Goal: Task Accomplishment & Management: Use online tool/utility

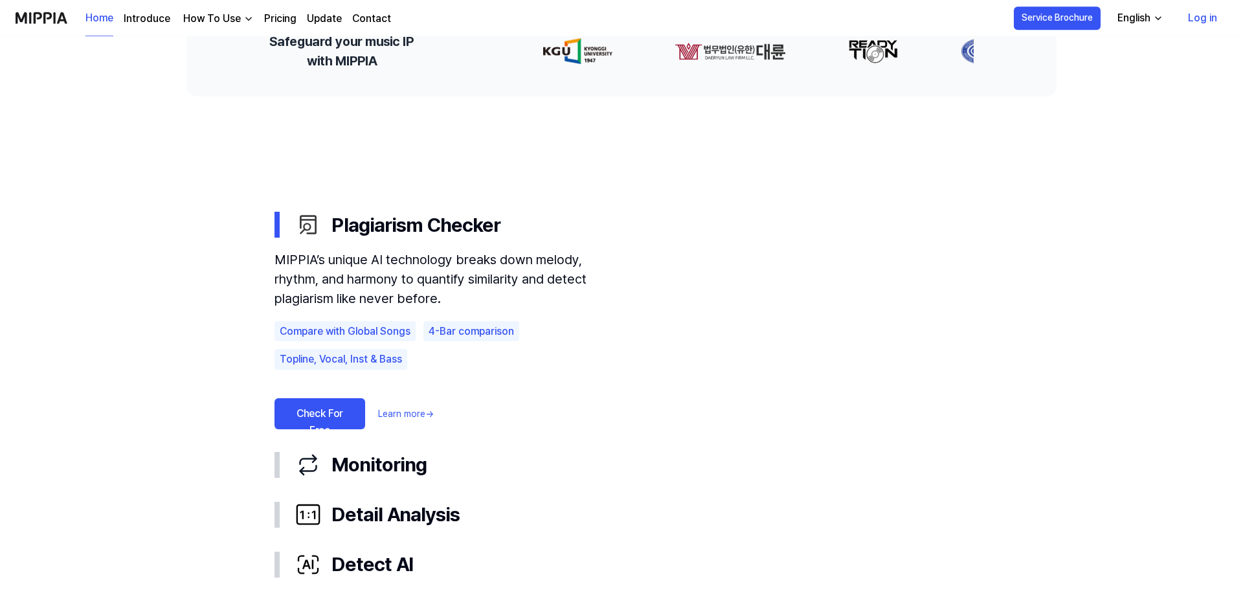
scroll to position [715, 0]
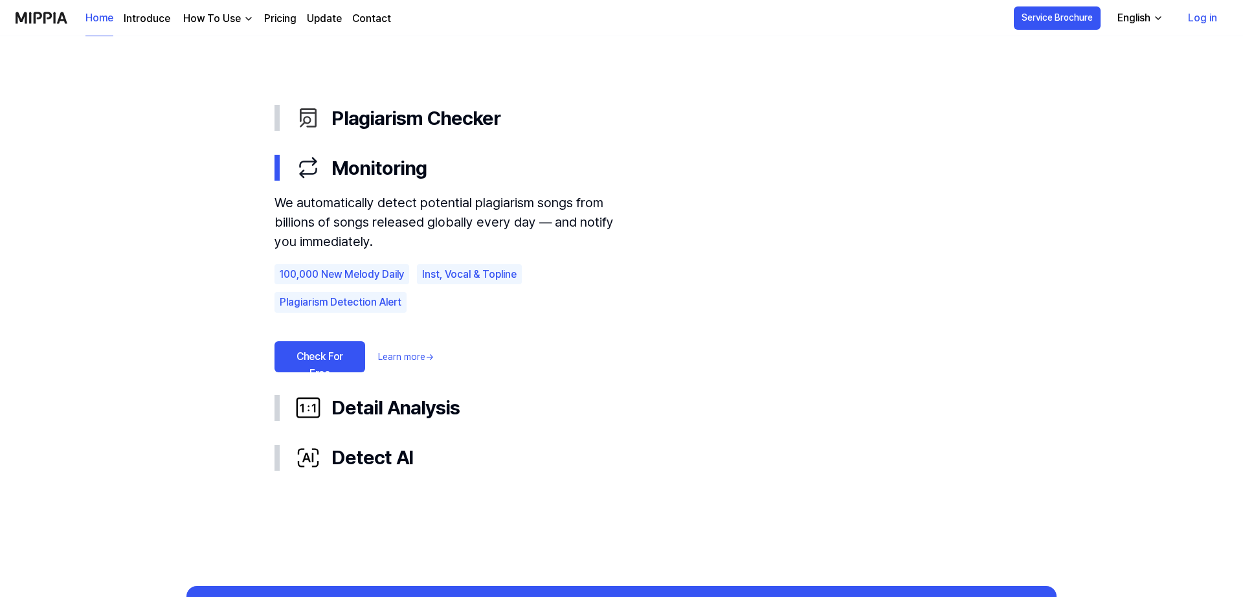
click at [333, 357] on link "Check For Free" at bounding box center [319, 356] width 91 height 31
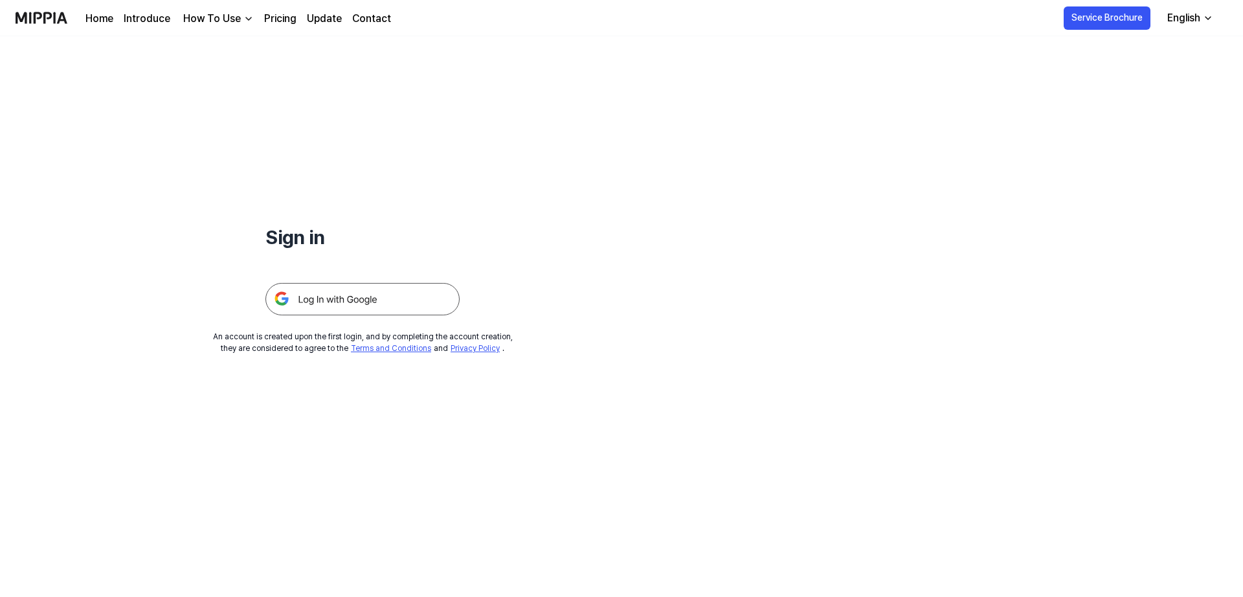
click at [320, 301] on img at bounding box center [362, 299] width 194 height 32
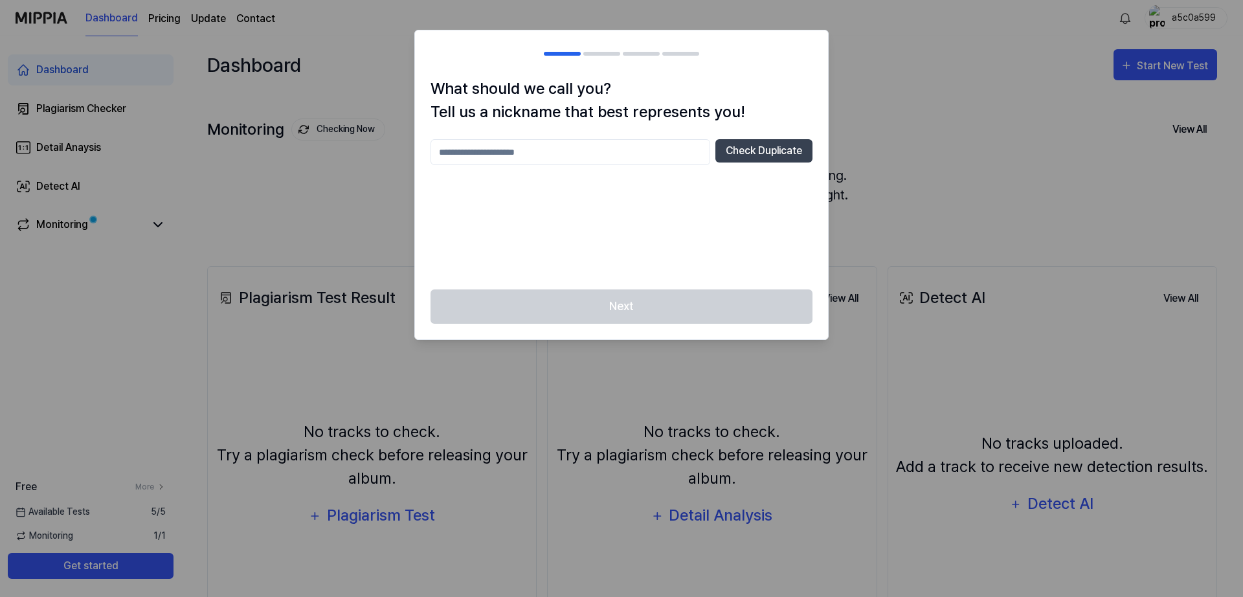
click at [561, 154] on input "text" at bounding box center [570, 152] width 280 height 26
drag, startPoint x: 488, startPoint y: 156, endPoint x: 371, endPoint y: 157, distance: 117.2
click at [430, 156] on input "*" at bounding box center [570, 152] width 280 height 26
type input "**********"
click at [581, 242] on div "**********" at bounding box center [621, 206] width 382 height 135
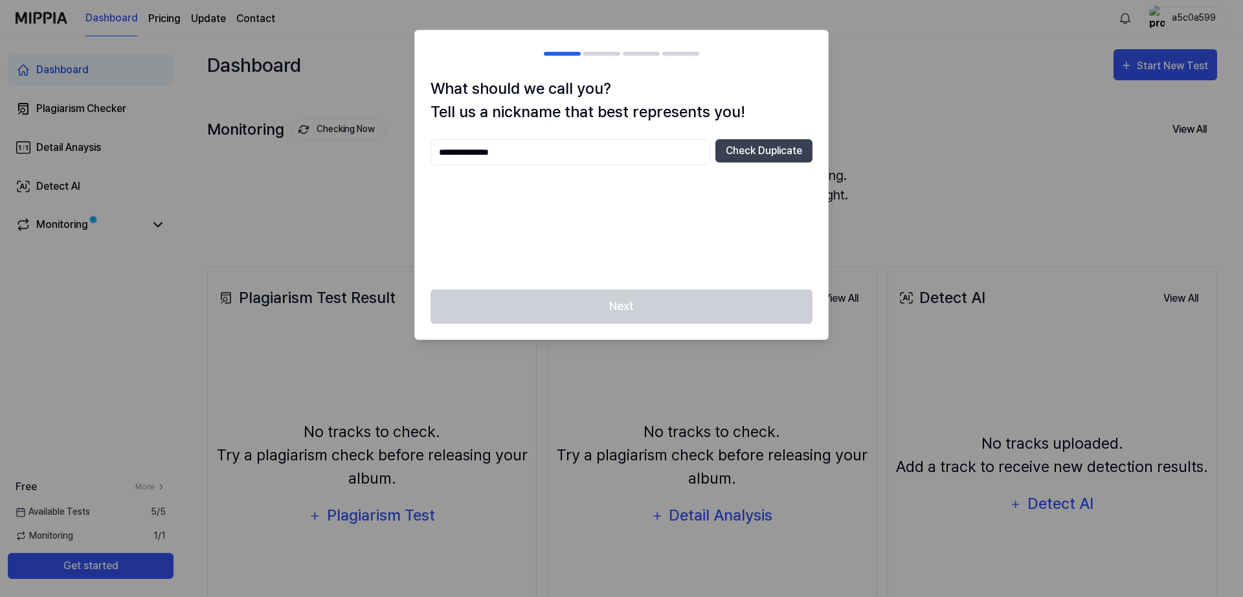
click at [536, 151] on input "**********" at bounding box center [570, 152] width 280 height 26
click at [607, 317] on div "Next" at bounding box center [621, 314] width 413 height 50
click at [752, 144] on button "Check Duplicate" at bounding box center [763, 150] width 97 height 23
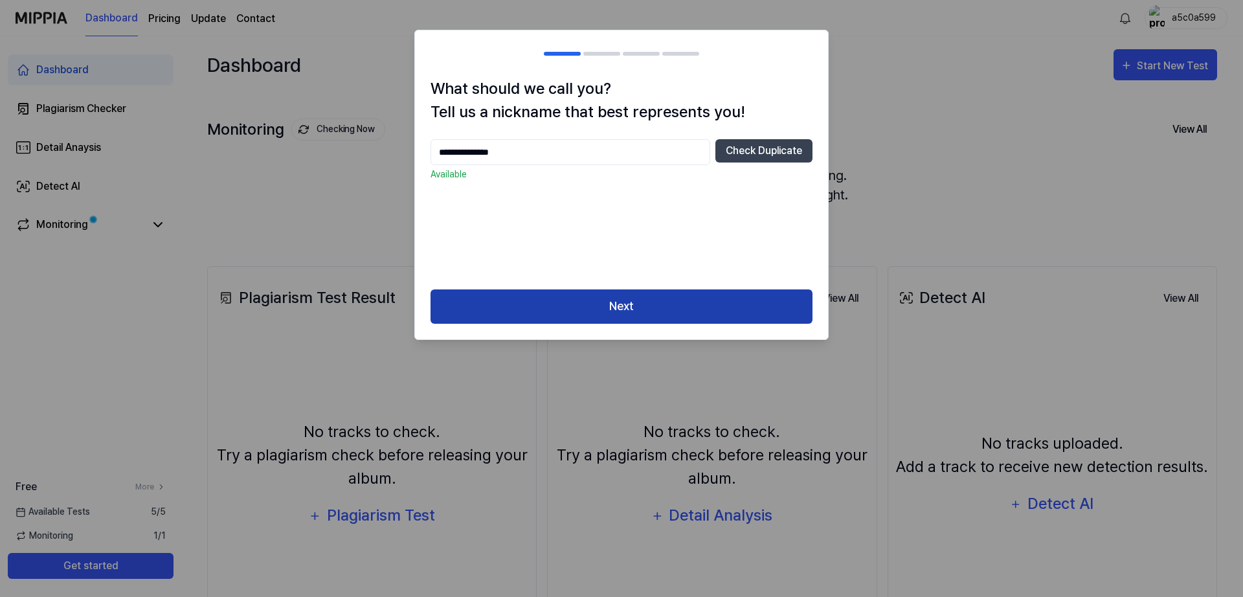
click at [609, 300] on button "Next" at bounding box center [621, 306] width 382 height 34
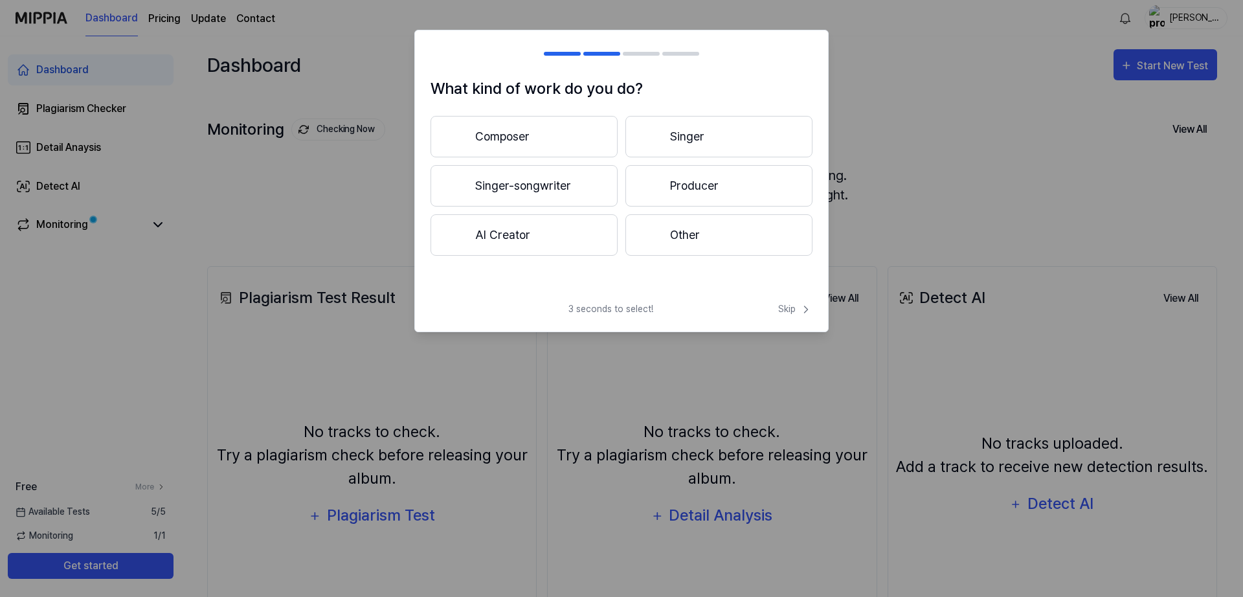
click at [511, 188] on button "Singer-songwriter" at bounding box center [523, 185] width 187 height 41
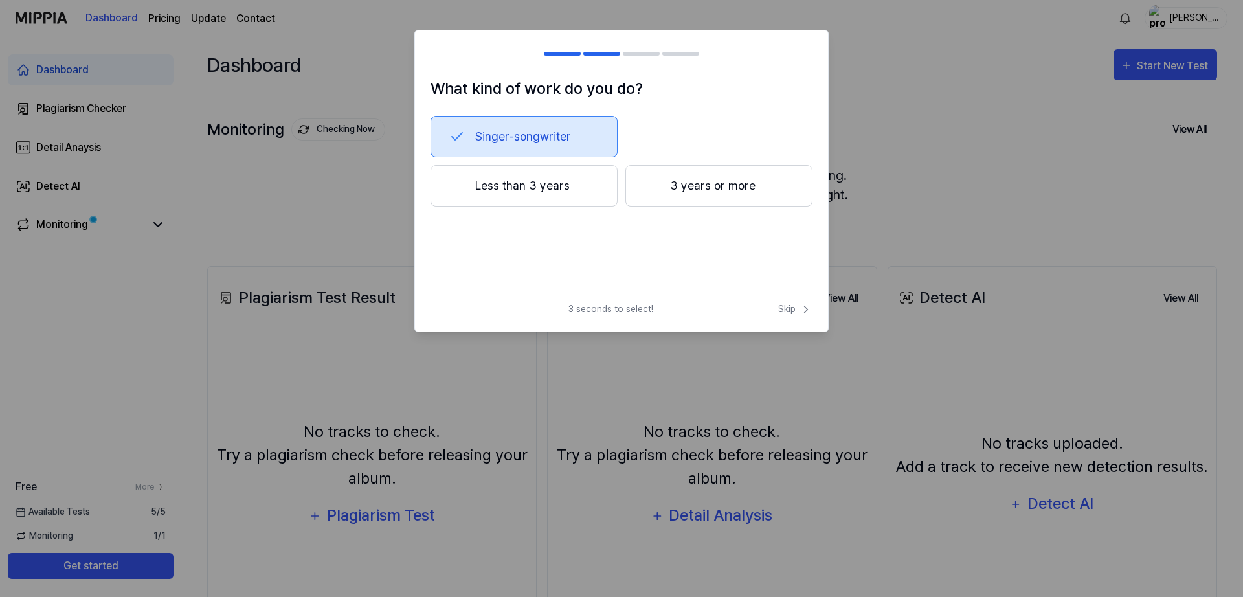
click at [704, 186] on button "3 years or more" at bounding box center [718, 185] width 187 height 41
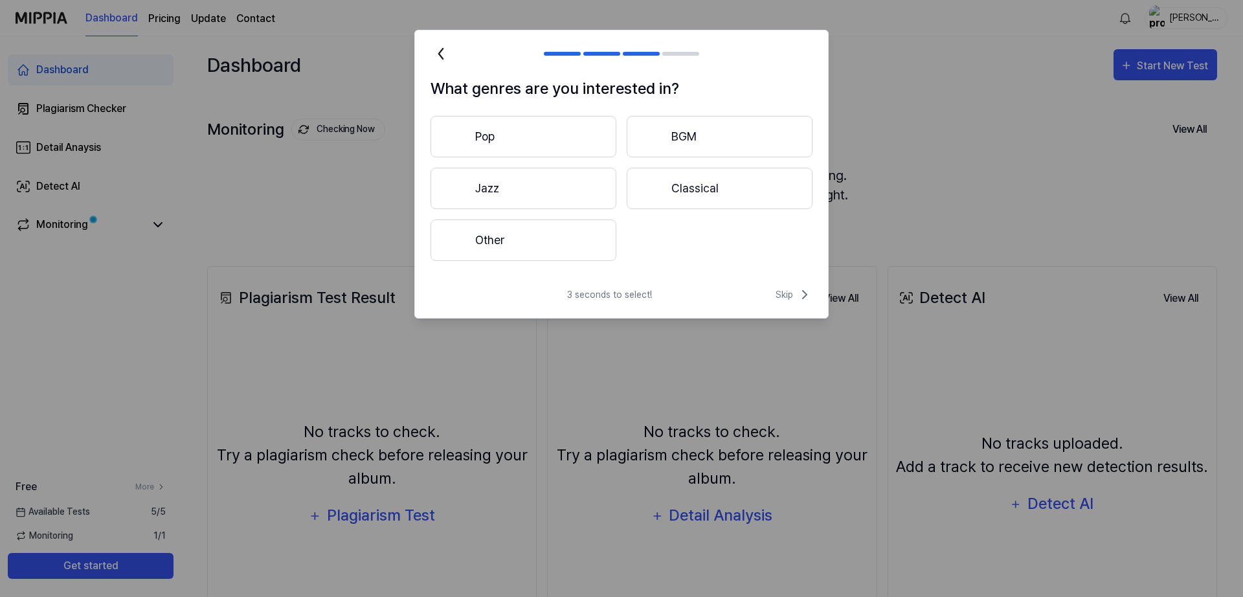
click at [493, 188] on button "Jazz" at bounding box center [523, 188] width 186 height 41
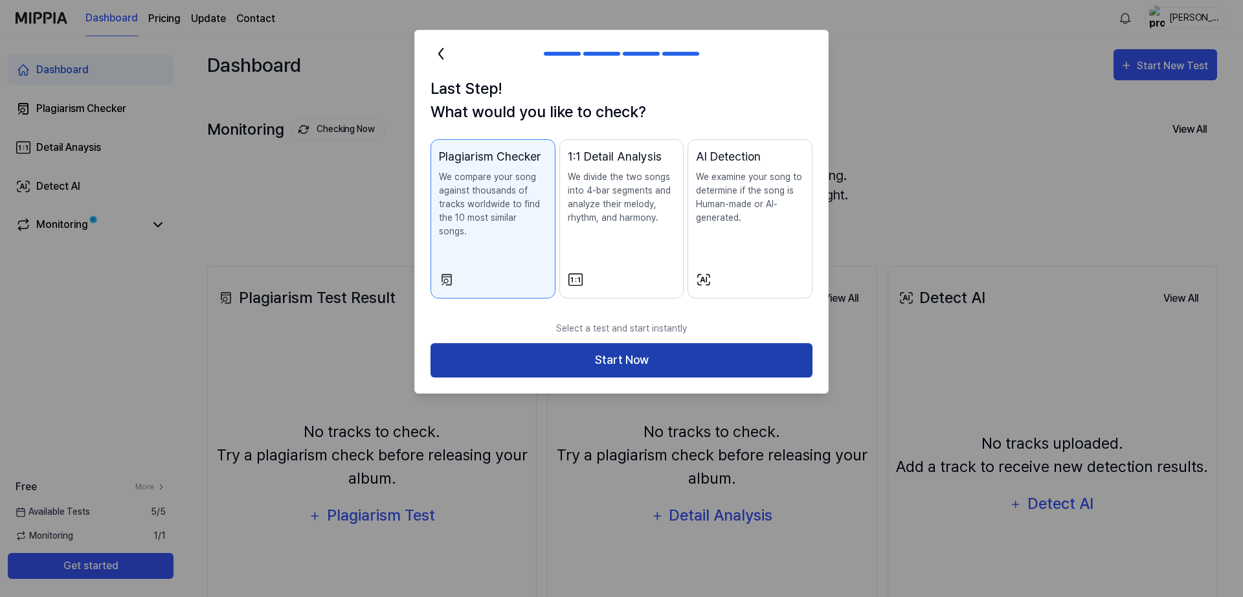
click at [665, 350] on button "Start Now" at bounding box center [621, 360] width 382 height 34
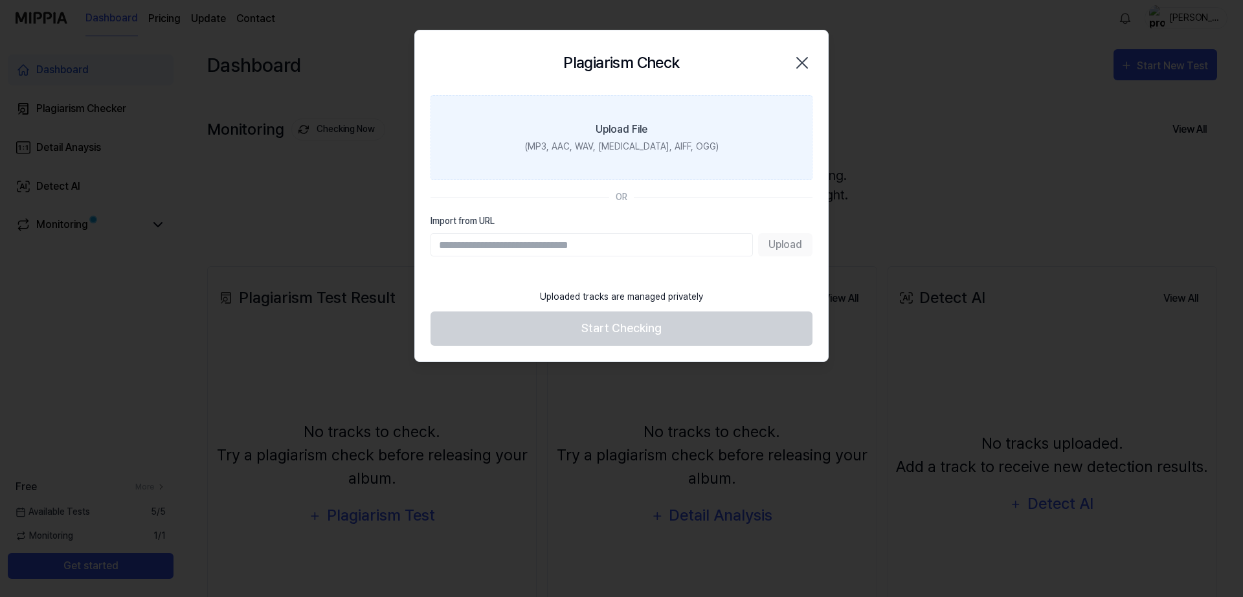
click at [643, 108] on label "Upload File (MP3, AAC, WAV, [MEDICAL_DATA], AIFF, OGG)" at bounding box center [621, 137] width 382 height 85
click at [0, 0] on input "Upload File (MP3, AAC, WAV, [MEDICAL_DATA], AIFF, OGG)" at bounding box center [0, 0] width 0 height 0
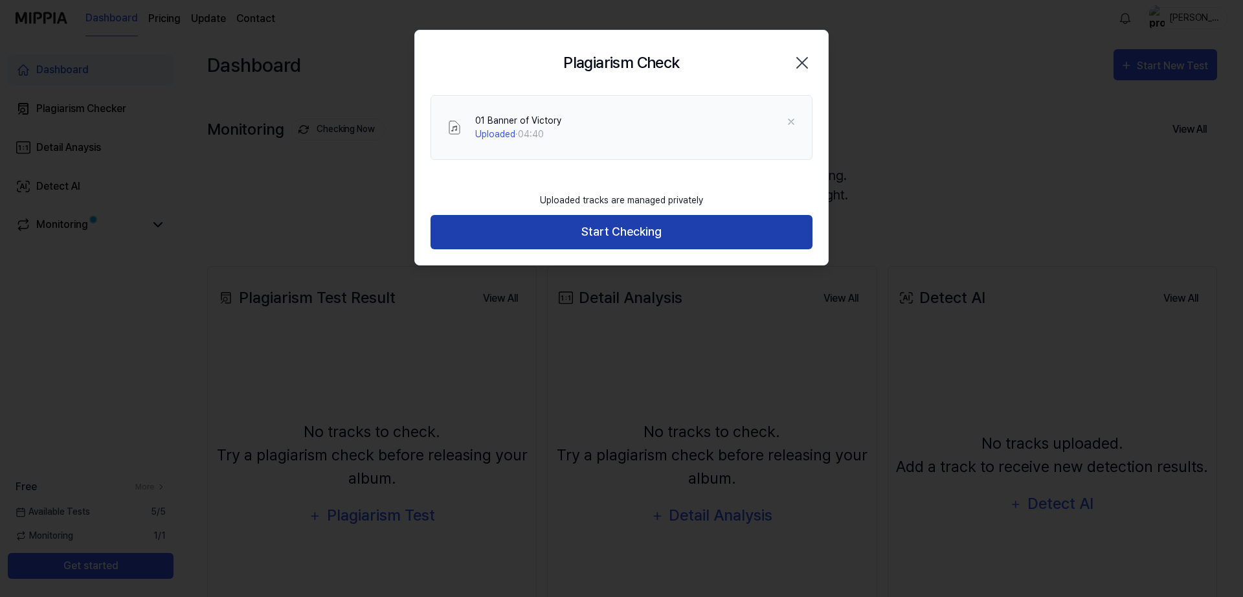
click at [601, 231] on button "Start Checking" at bounding box center [621, 232] width 382 height 34
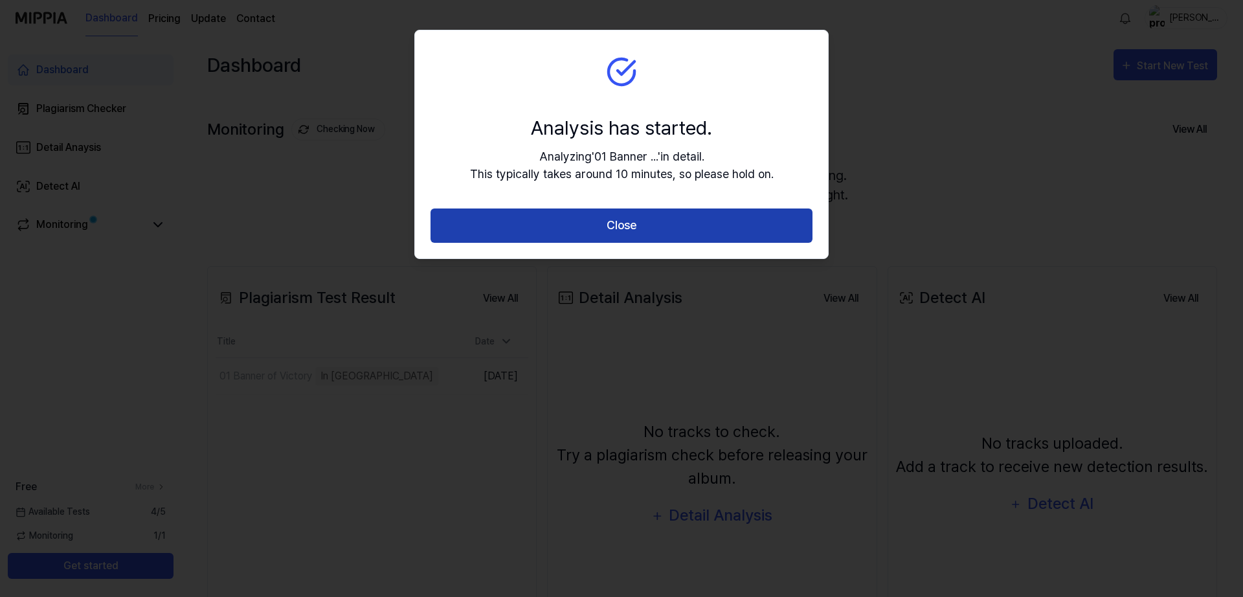
click at [612, 221] on button "Close" at bounding box center [621, 225] width 382 height 34
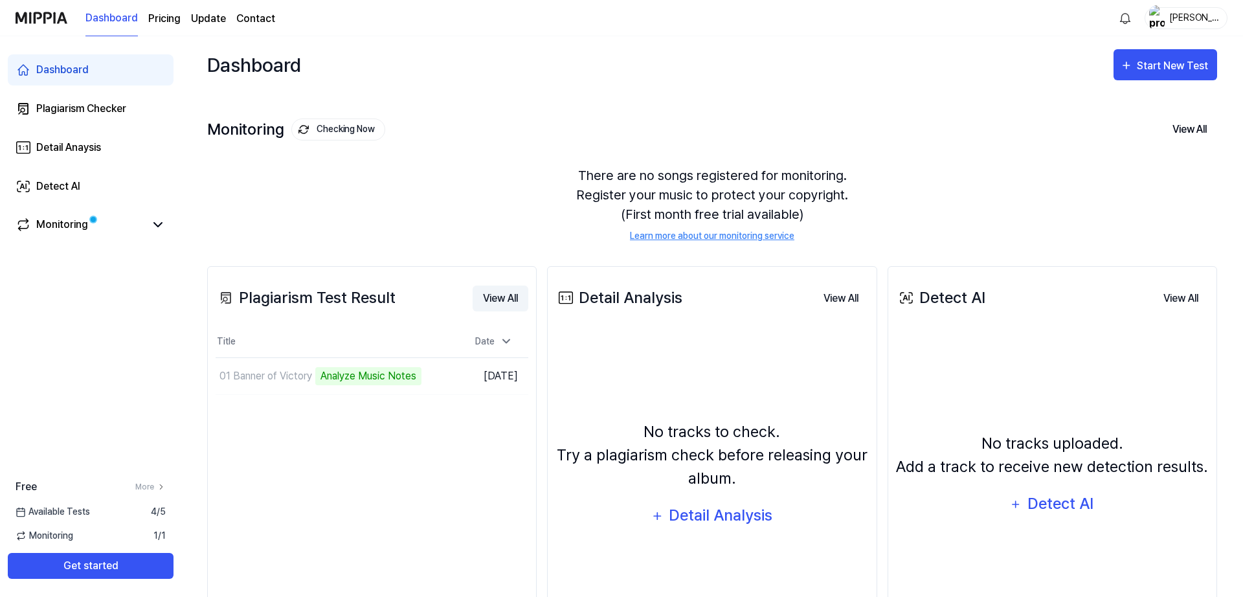
click at [493, 305] on button "View All" at bounding box center [501, 298] width 56 height 26
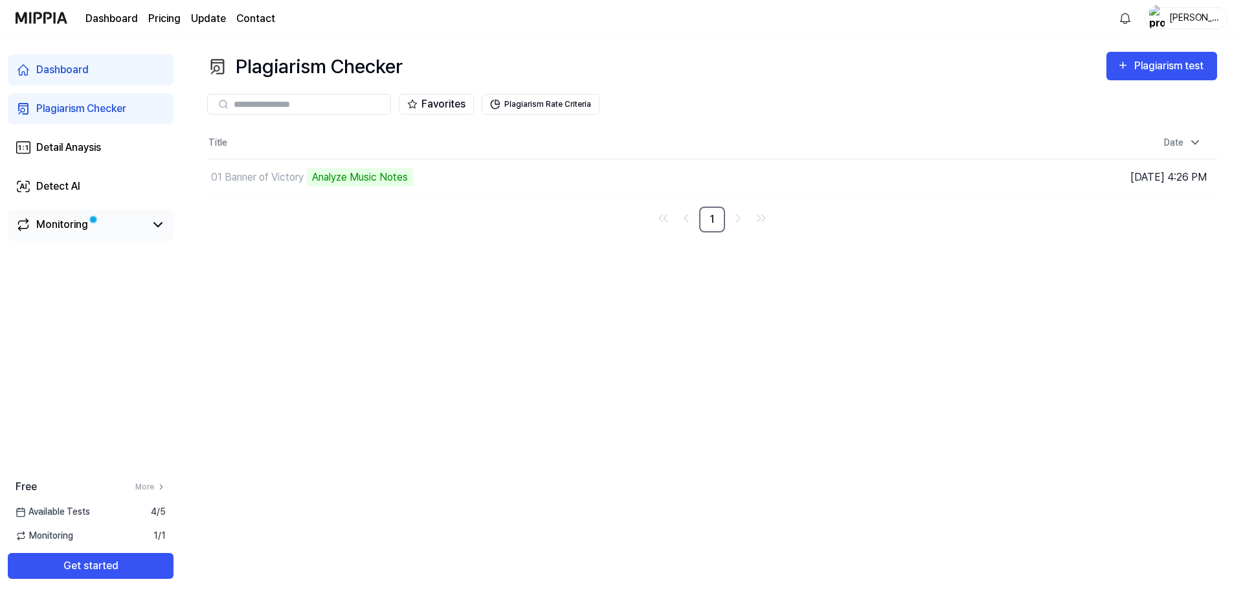
click at [53, 224] on div "Monitoring" at bounding box center [62, 225] width 52 height 16
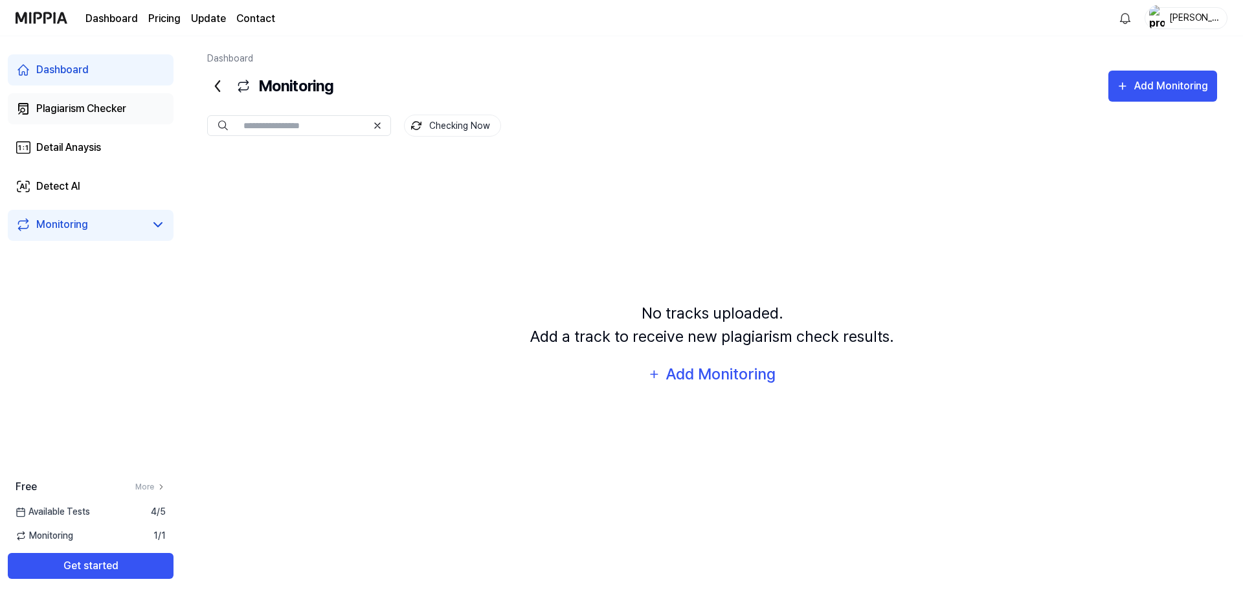
click at [69, 114] on div "Plagiarism Checker" at bounding box center [81, 109] width 90 height 16
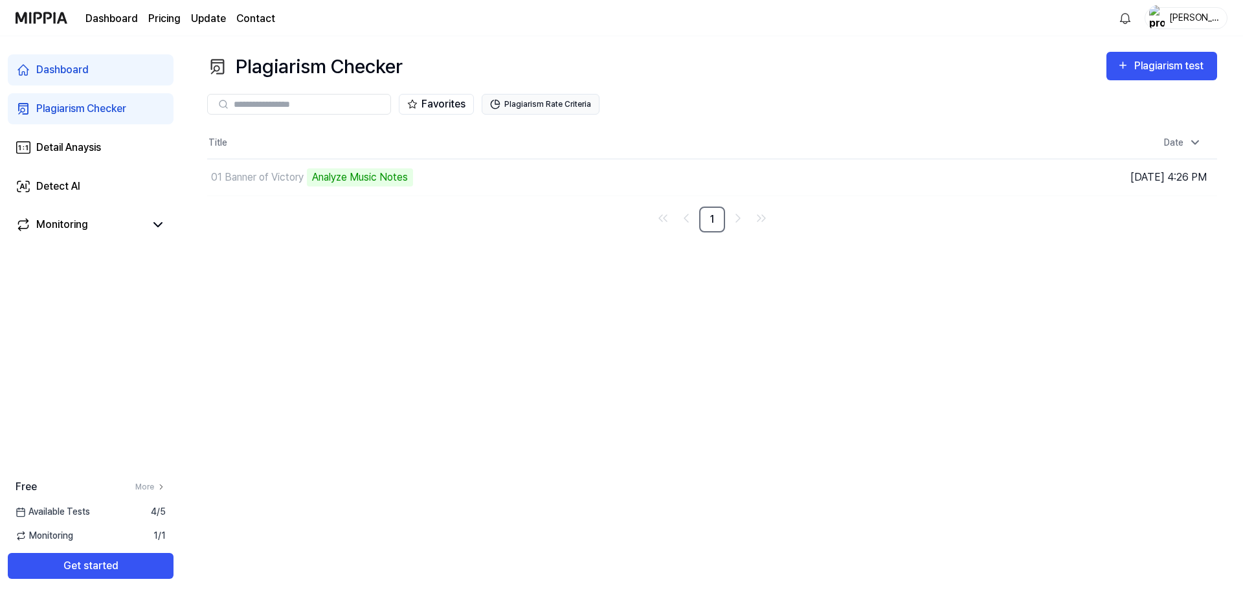
click at [548, 100] on button "Plagiarism Rate Criteria" at bounding box center [541, 104] width 118 height 21
click at [498, 379] on div "Plagiarism Checker Plagiarism test Plagiarism Checker Detail Analysis Detect AI…" at bounding box center [712, 316] width 1062 height 561
click at [56, 68] on div "Dashboard" at bounding box center [62, 70] width 52 height 16
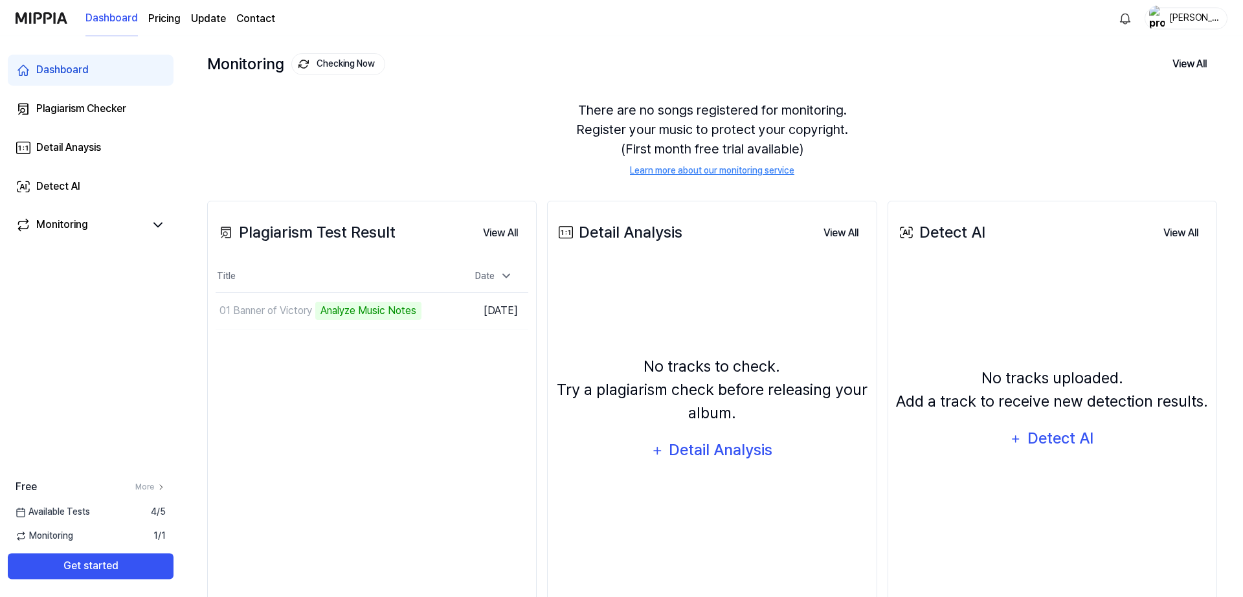
scroll to position [96, 0]
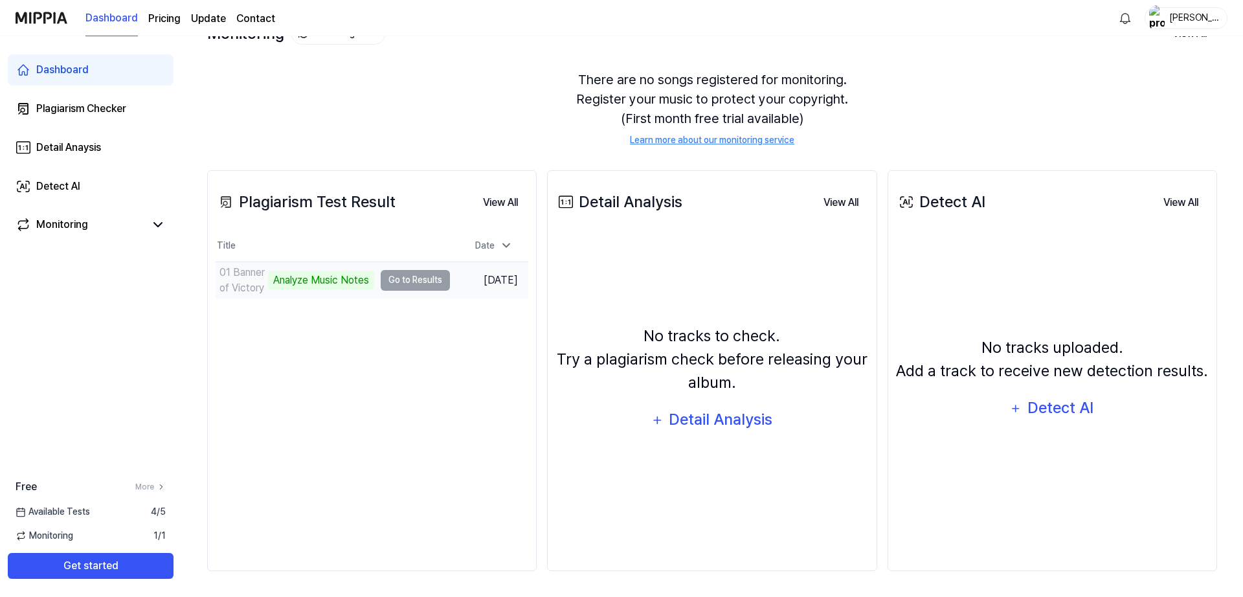
click at [419, 280] on td "01 Banner of Victory Analyze Music Notes Go to Results" at bounding box center [333, 280] width 234 height 36
click at [285, 280] on div "01 Banner of Victory" at bounding box center [265, 281] width 93 height 16
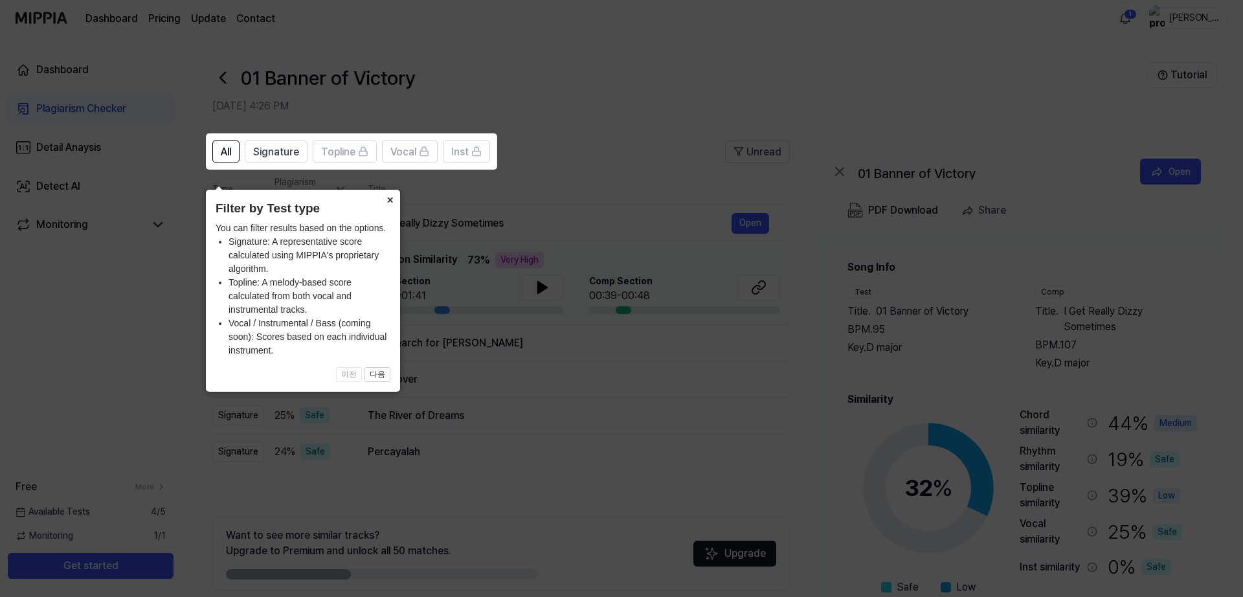
click at [383, 190] on button "×" at bounding box center [389, 199] width 21 height 18
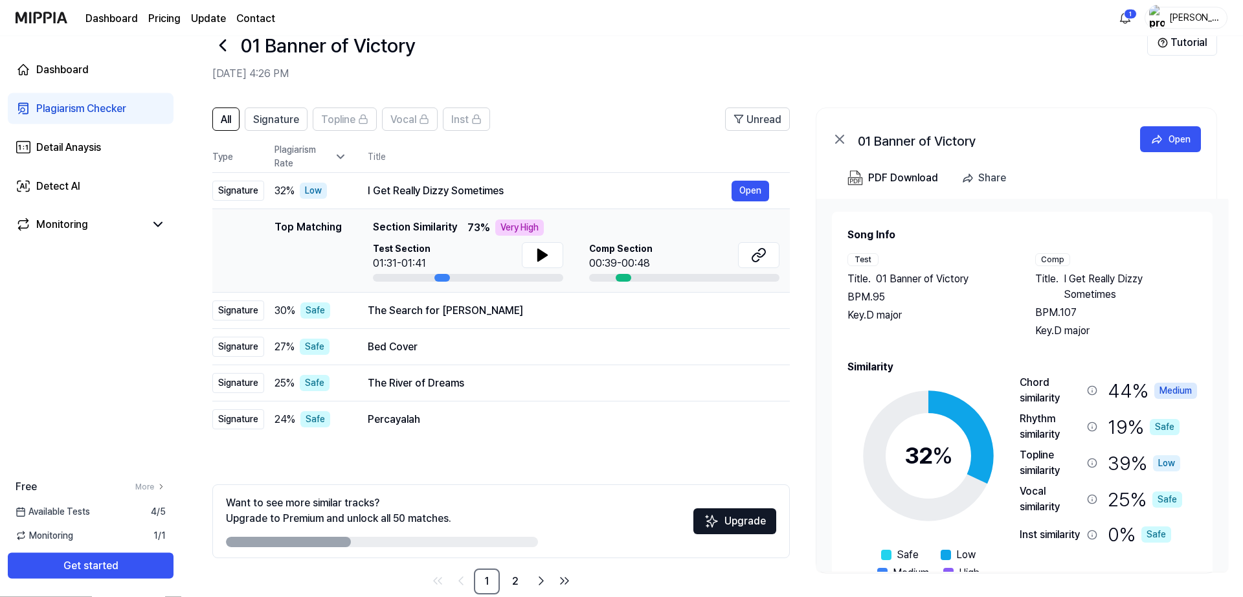
scroll to position [56, 0]
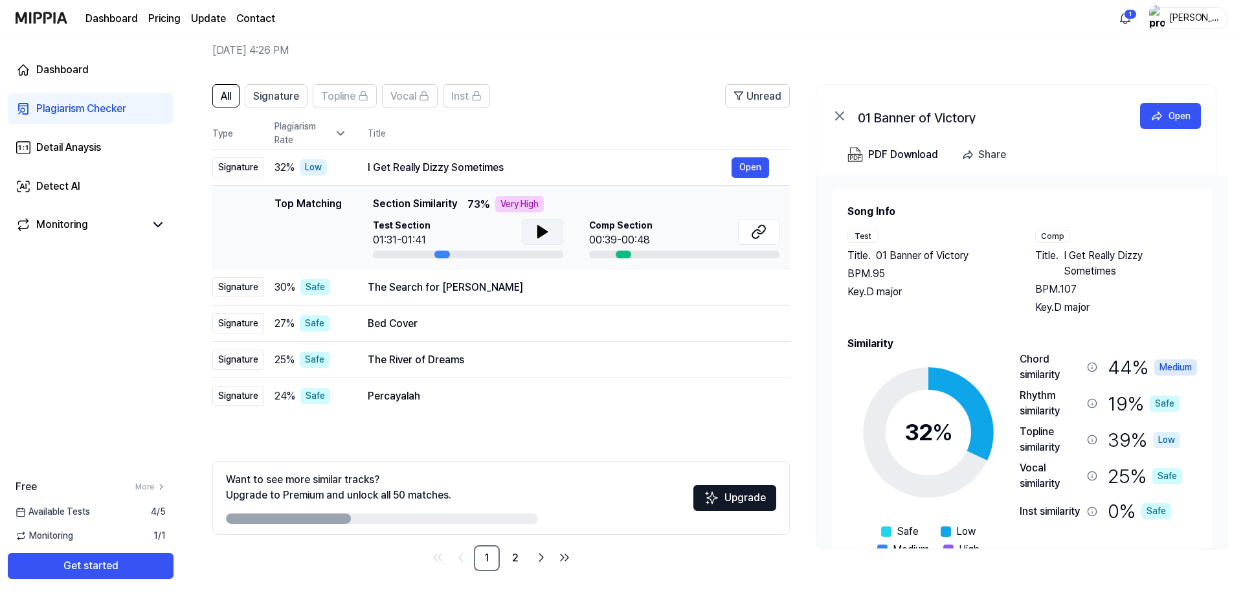
click at [552, 231] on button at bounding box center [542, 232] width 41 height 26
click at [755, 233] on icon at bounding box center [759, 232] width 16 height 16
click at [586, 297] on div "The Search for [PERSON_NAME] Open" at bounding box center [568, 287] width 401 height 21
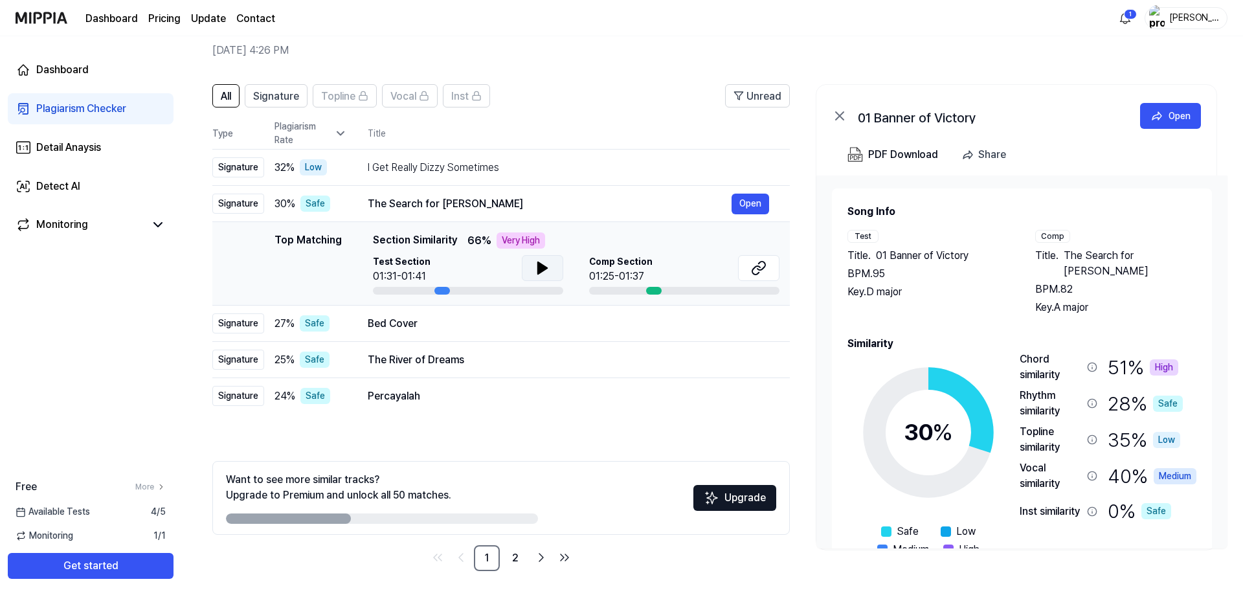
click at [555, 266] on button at bounding box center [542, 268] width 41 height 26
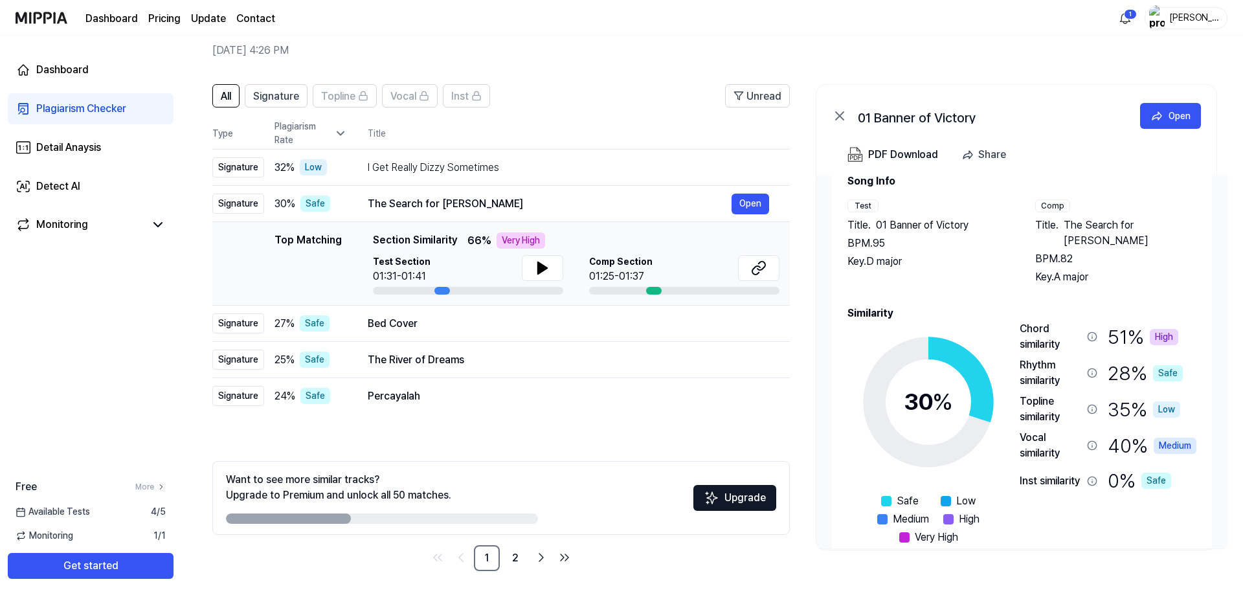
scroll to position [40, 0]
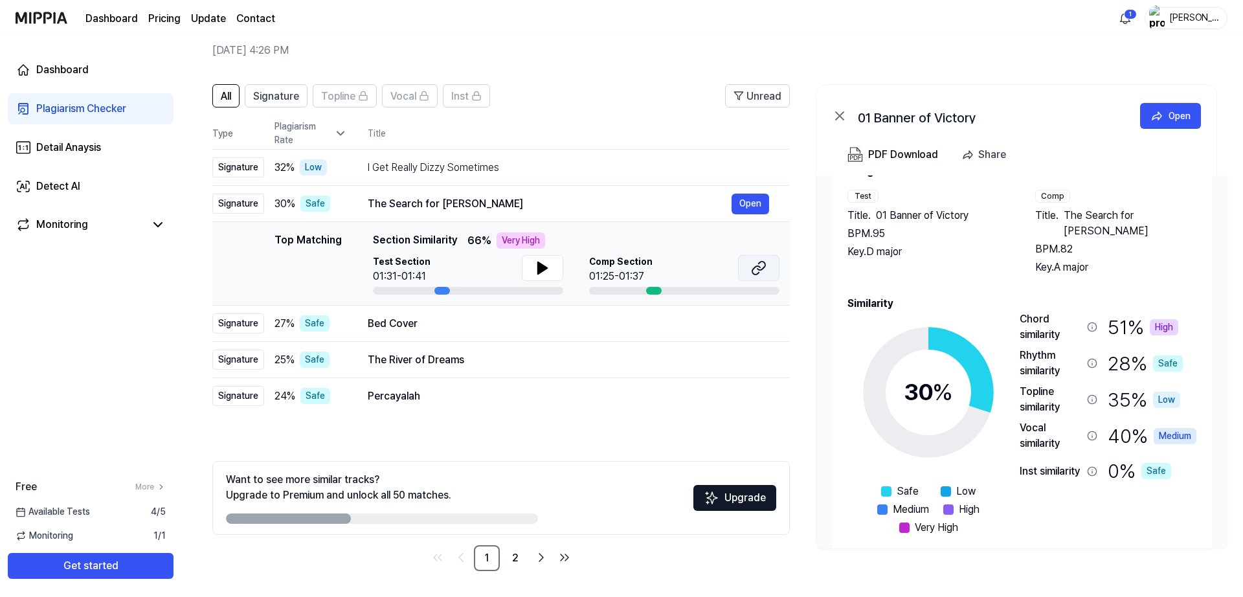
click at [759, 265] on icon at bounding box center [759, 268] width 16 height 16
click at [610, 322] on div "Bed Cover" at bounding box center [550, 324] width 364 height 16
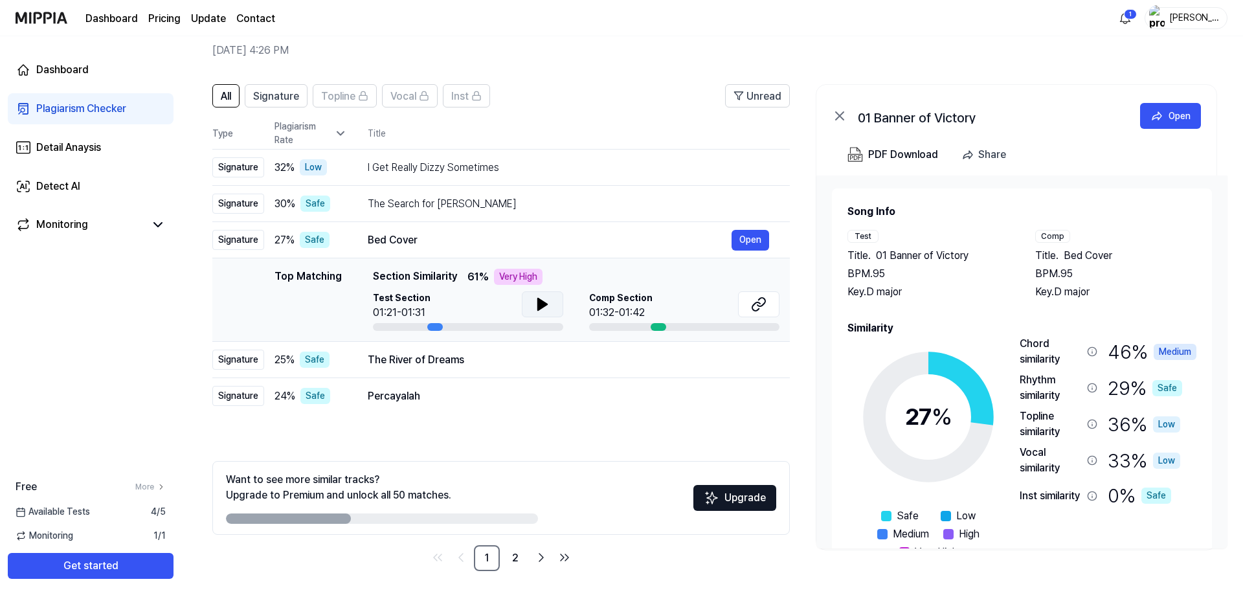
click at [541, 304] on icon at bounding box center [542, 304] width 9 height 12
click at [541, 304] on icon at bounding box center [540, 304] width 3 height 10
click at [752, 306] on icon at bounding box center [756, 306] width 8 height 8
click at [436, 355] on div "The River of Dreams" at bounding box center [550, 360] width 364 height 16
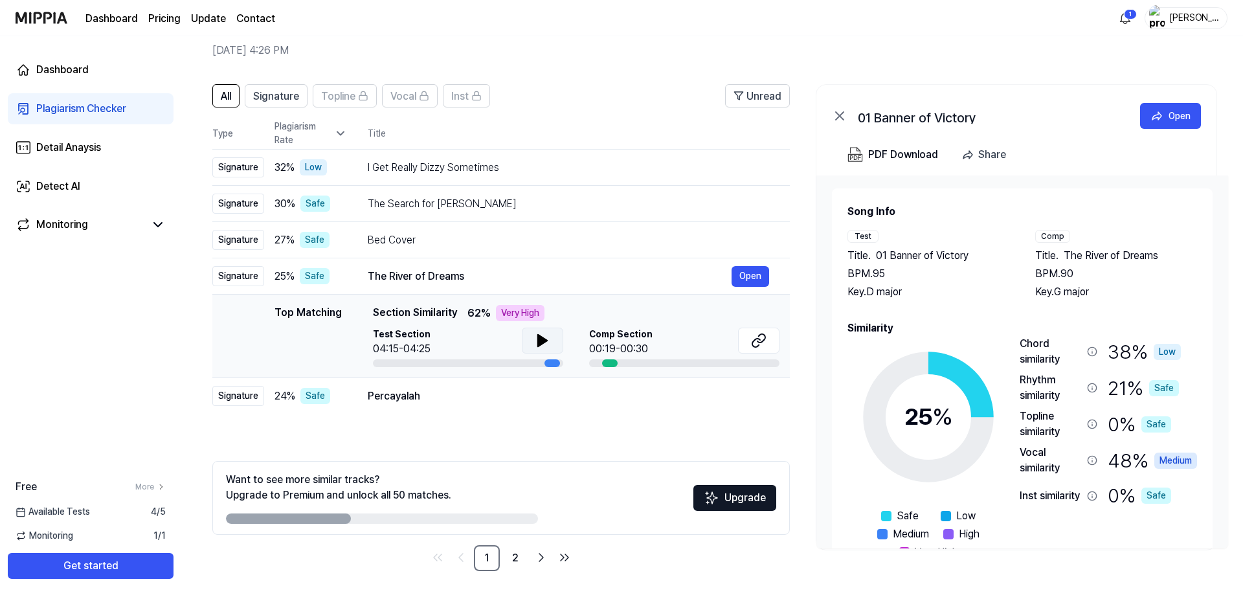
click at [537, 333] on icon at bounding box center [543, 341] width 16 height 16
click at [753, 336] on icon at bounding box center [759, 341] width 16 height 16
click at [75, 392] on div "Dashboard Plagiarism Checker Detail Anaysis Detect AI Monitoring Free More Avai…" at bounding box center [90, 316] width 181 height 561
click at [432, 394] on div "Percayalah" at bounding box center [550, 396] width 364 height 16
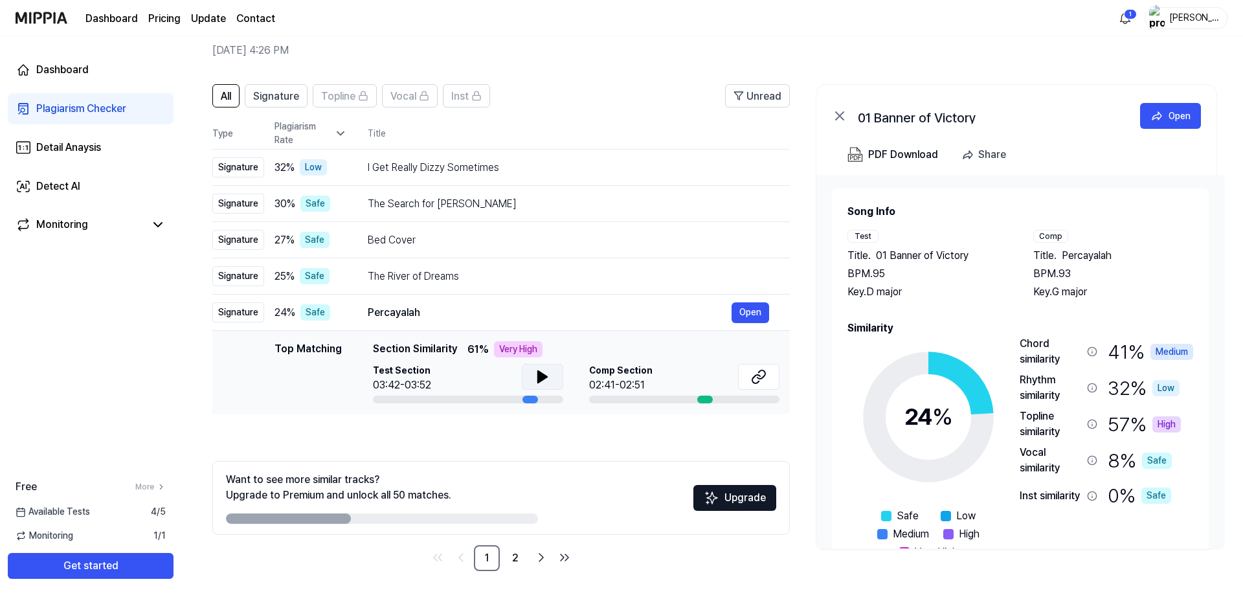
click at [543, 375] on icon at bounding box center [542, 377] width 9 height 12
click at [544, 375] on icon at bounding box center [545, 377] width 3 height 10
click at [765, 379] on icon at bounding box center [759, 377] width 16 height 16
click at [96, 142] on div "Detail Anaysis" at bounding box center [68, 148] width 65 height 16
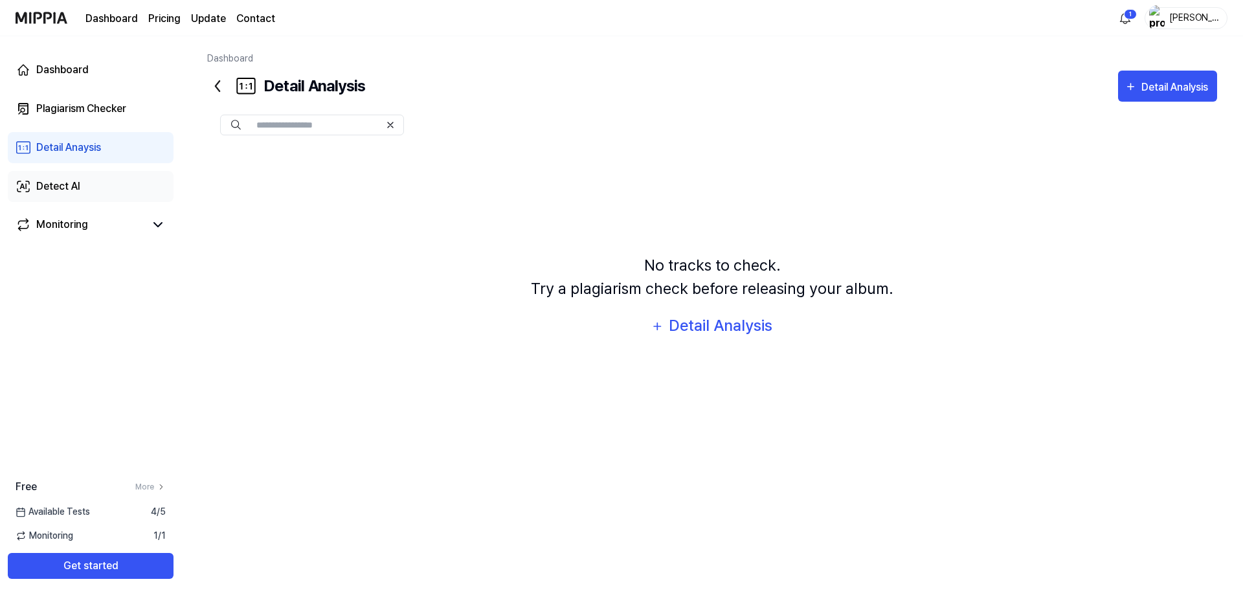
click at [42, 187] on div "Detect AI" at bounding box center [58, 187] width 44 height 16
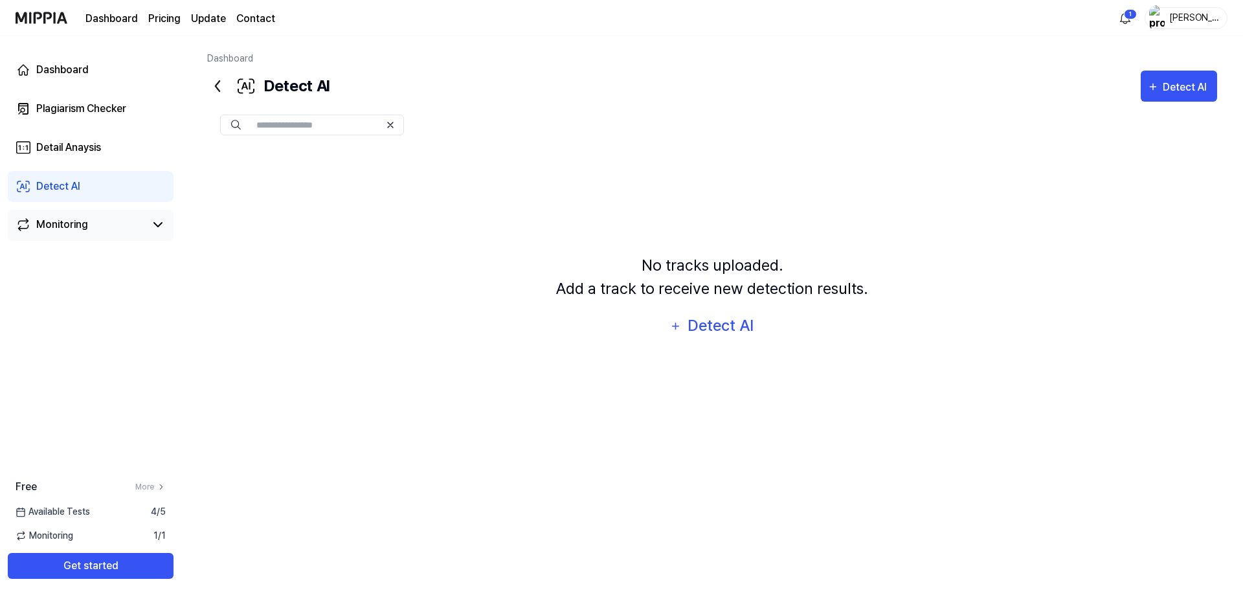
click at [52, 230] on div "Monitoring" at bounding box center [62, 225] width 52 height 16
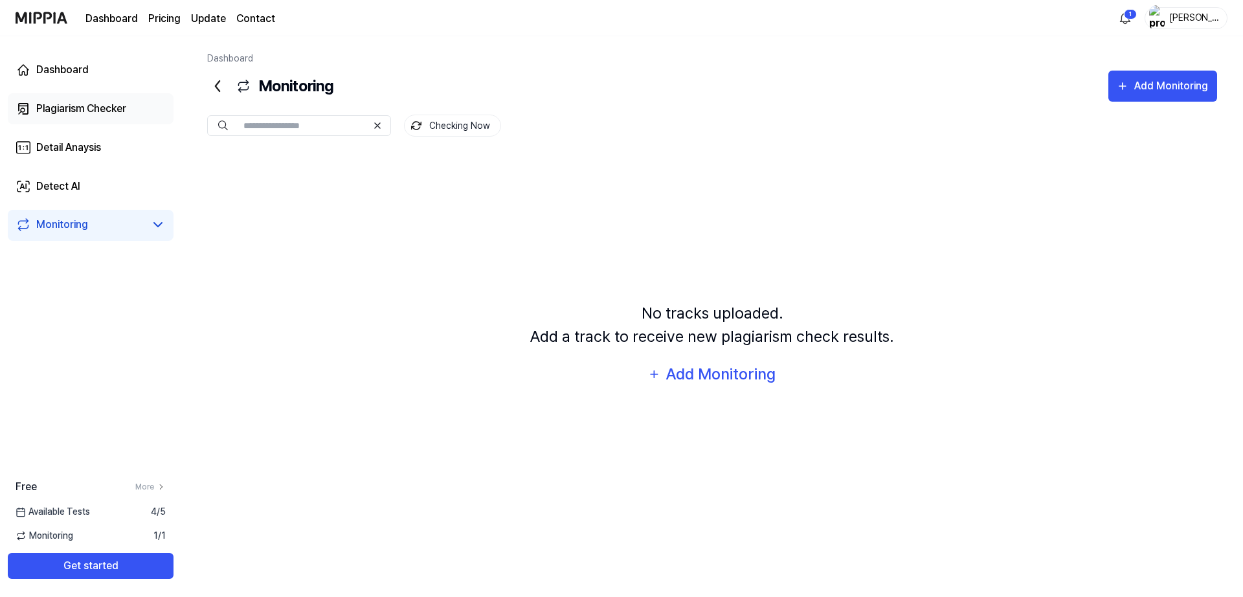
click at [61, 104] on div "Plagiarism Checker" at bounding box center [81, 109] width 90 height 16
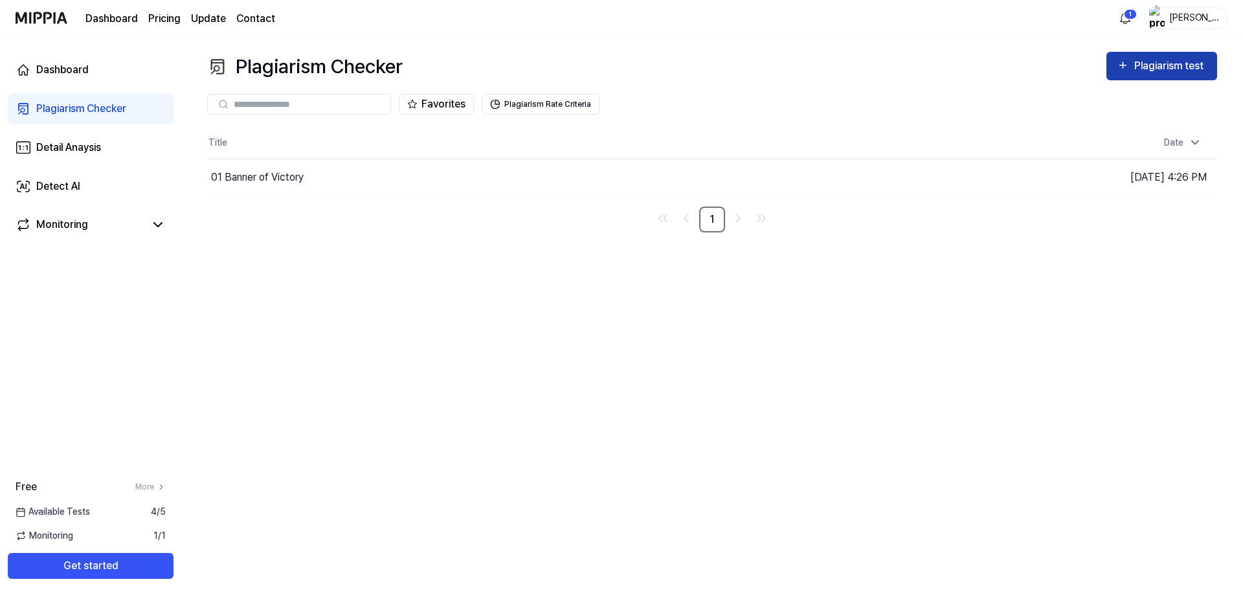
click at [1179, 63] on div "Plagiarism test" at bounding box center [1170, 66] width 73 height 17
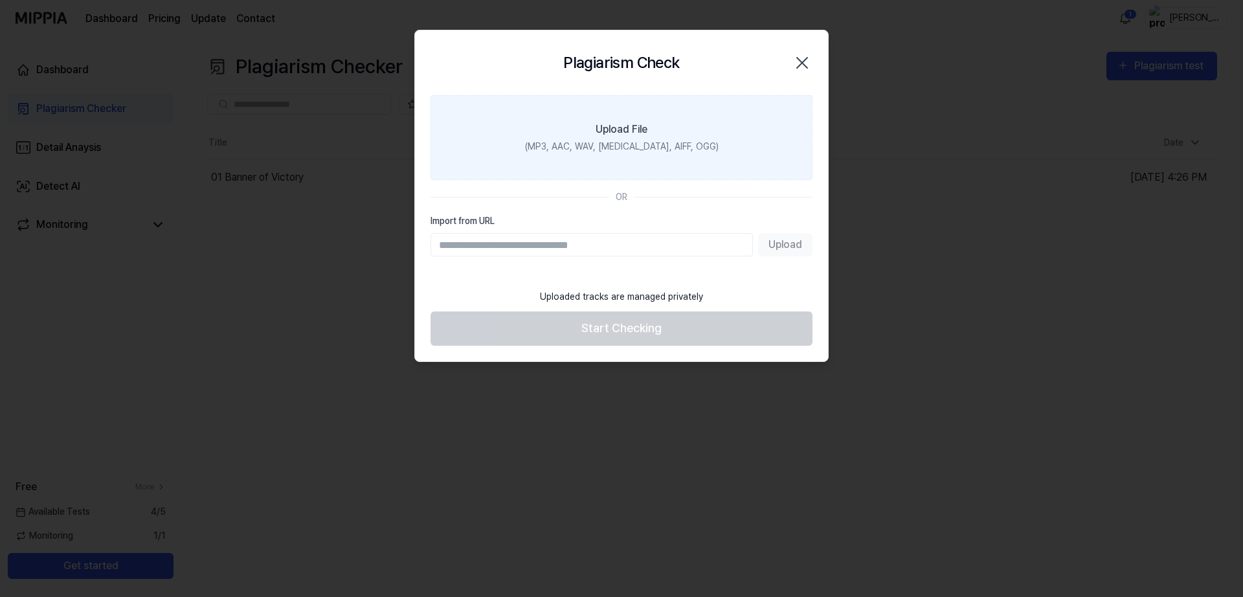
click at [649, 118] on label "Upload File (MP3, AAC, WAV, [MEDICAL_DATA], AIFF, OGG)" at bounding box center [621, 137] width 382 height 85
click at [0, 0] on input "Upload File (MP3, AAC, WAV, [MEDICAL_DATA], AIFF, OGG)" at bounding box center [0, 0] width 0 height 0
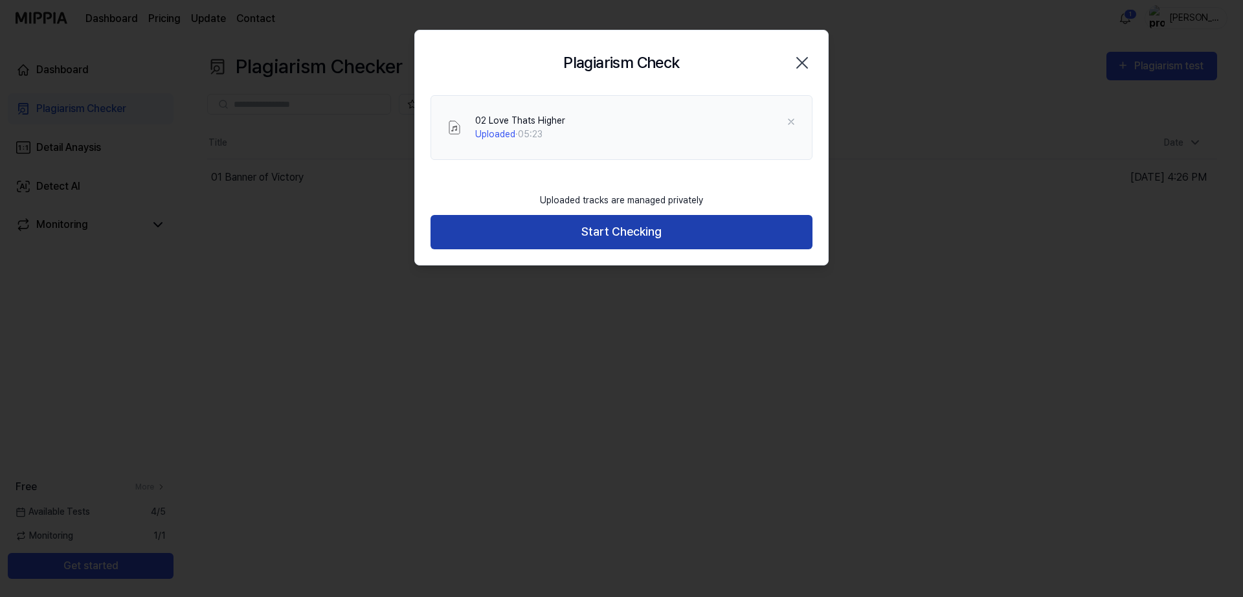
click at [708, 220] on button "Start Checking" at bounding box center [621, 232] width 382 height 34
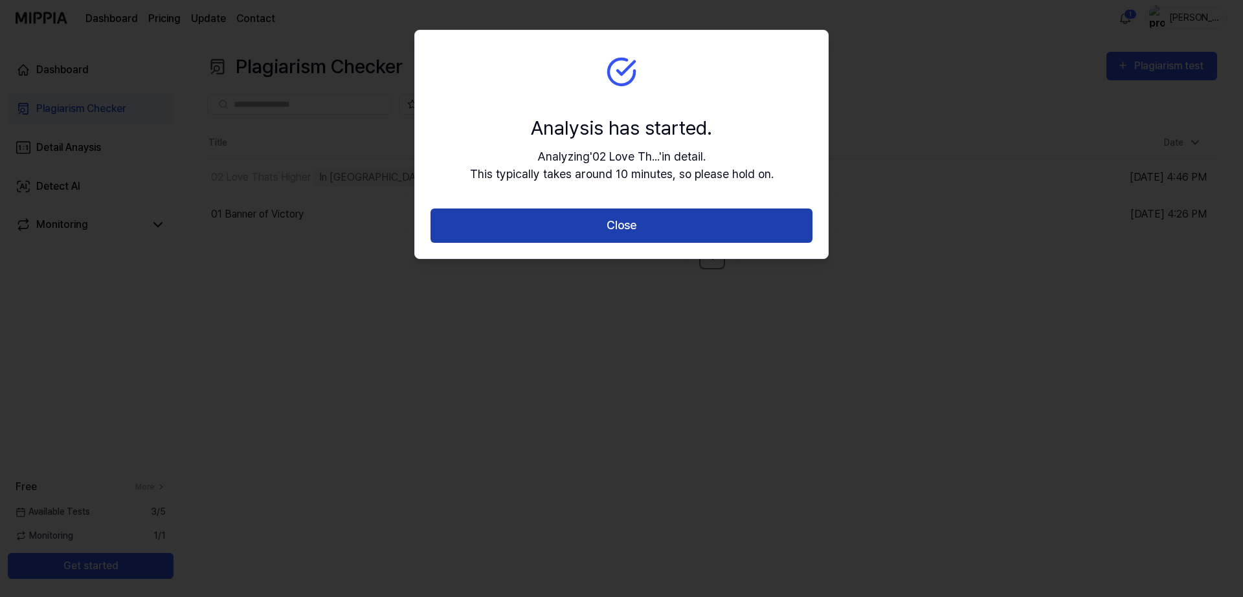
click at [662, 229] on button "Close" at bounding box center [621, 225] width 382 height 34
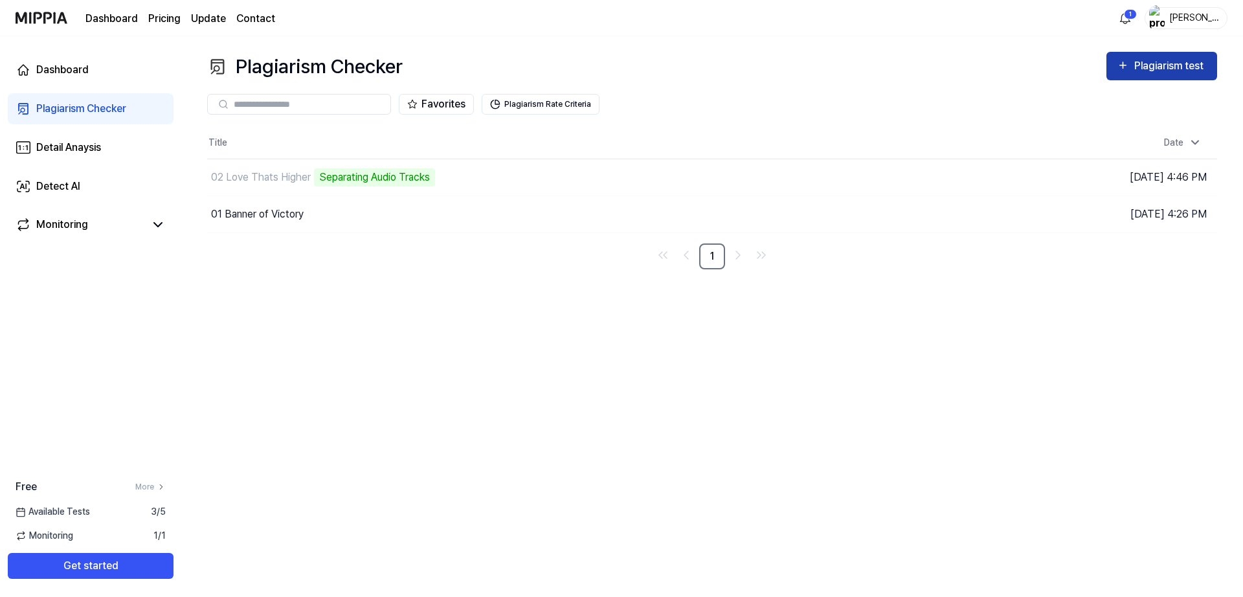
click at [1176, 58] on div "Plagiarism test" at bounding box center [1170, 66] width 73 height 17
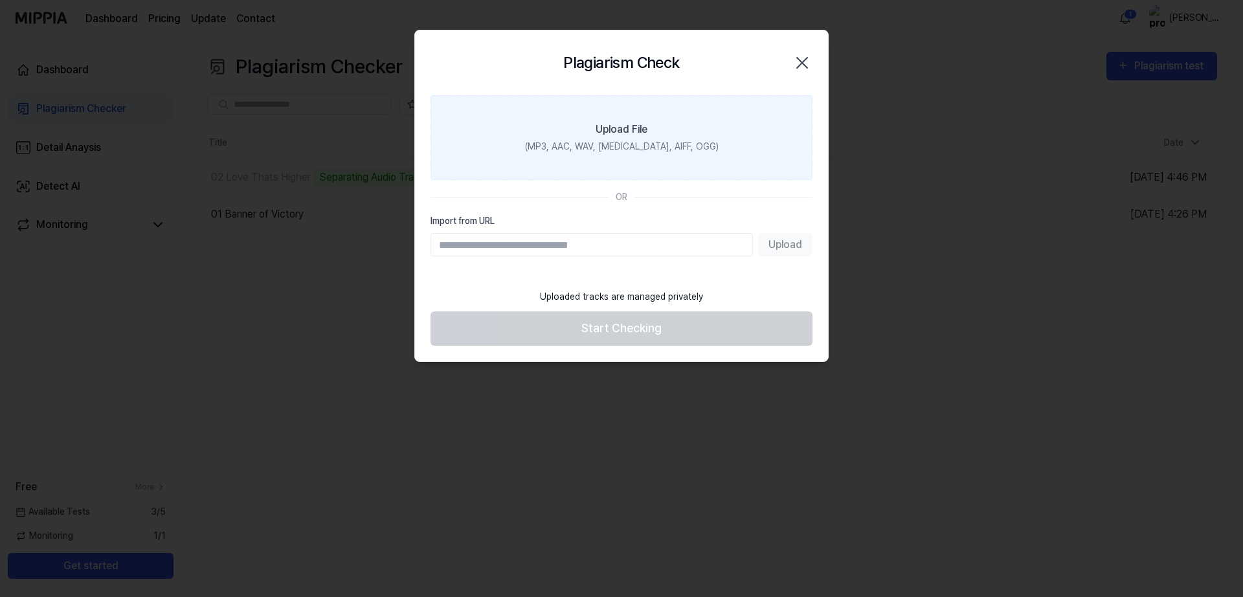
click at [645, 134] on div "Upload File" at bounding box center [622, 130] width 52 height 16
click at [0, 0] on input "Upload File (MP3, AAC, WAV, [MEDICAL_DATA], AIFF, OGG)" at bounding box center [0, 0] width 0 height 0
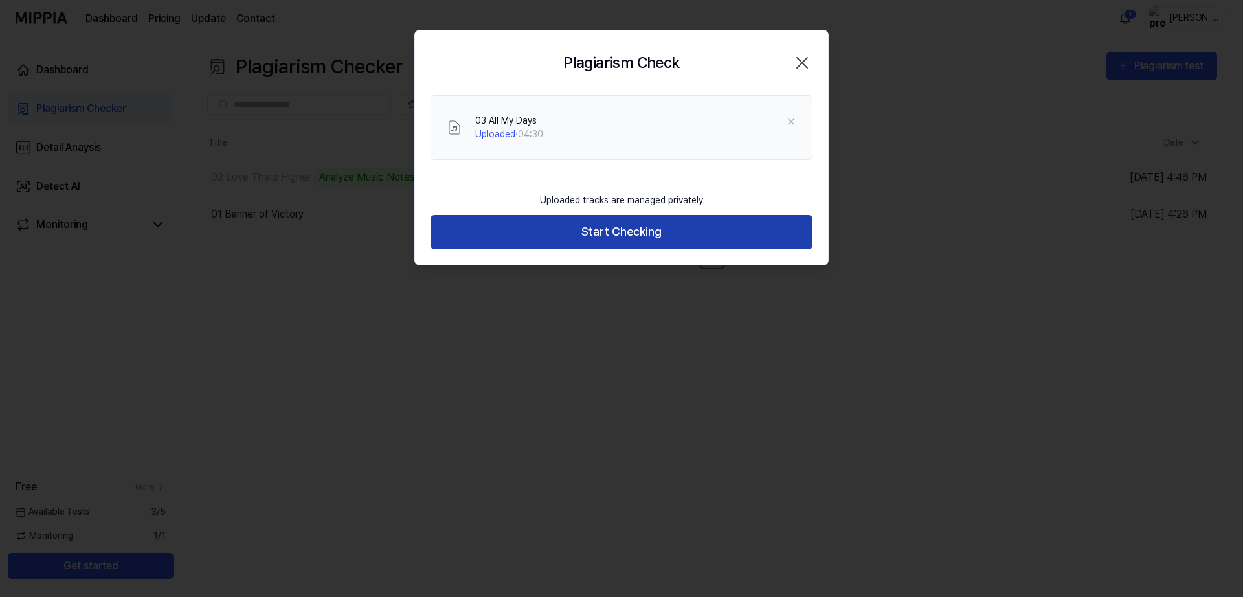
click at [628, 237] on button "Start Checking" at bounding box center [621, 232] width 382 height 34
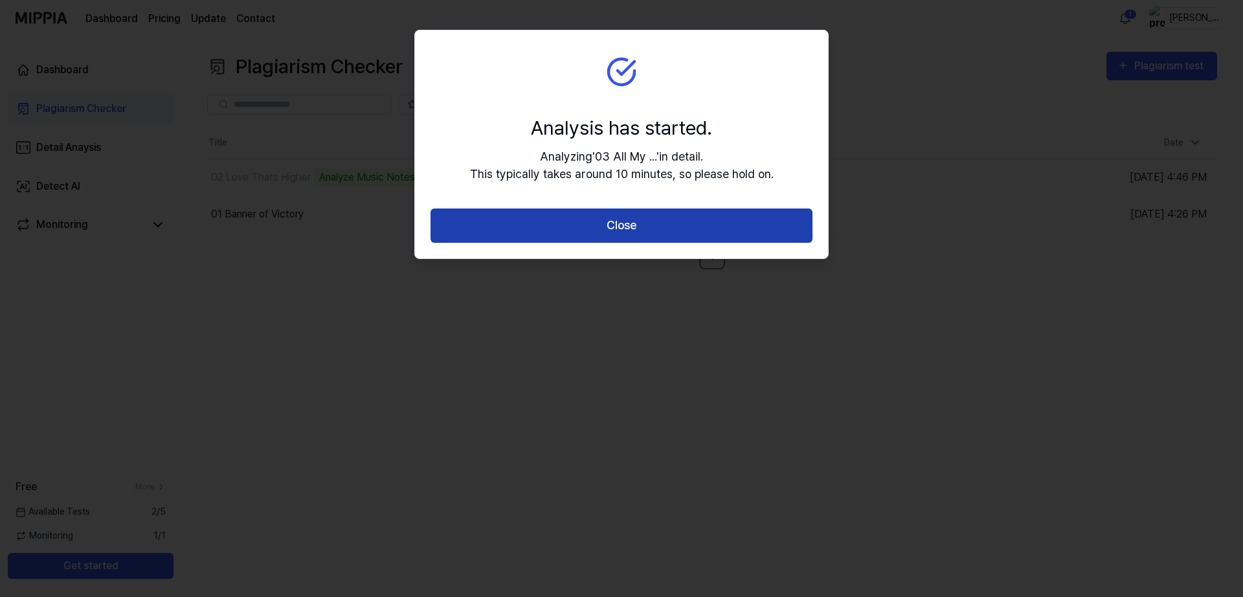
click at [627, 223] on button "Close" at bounding box center [621, 225] width 382 height 34
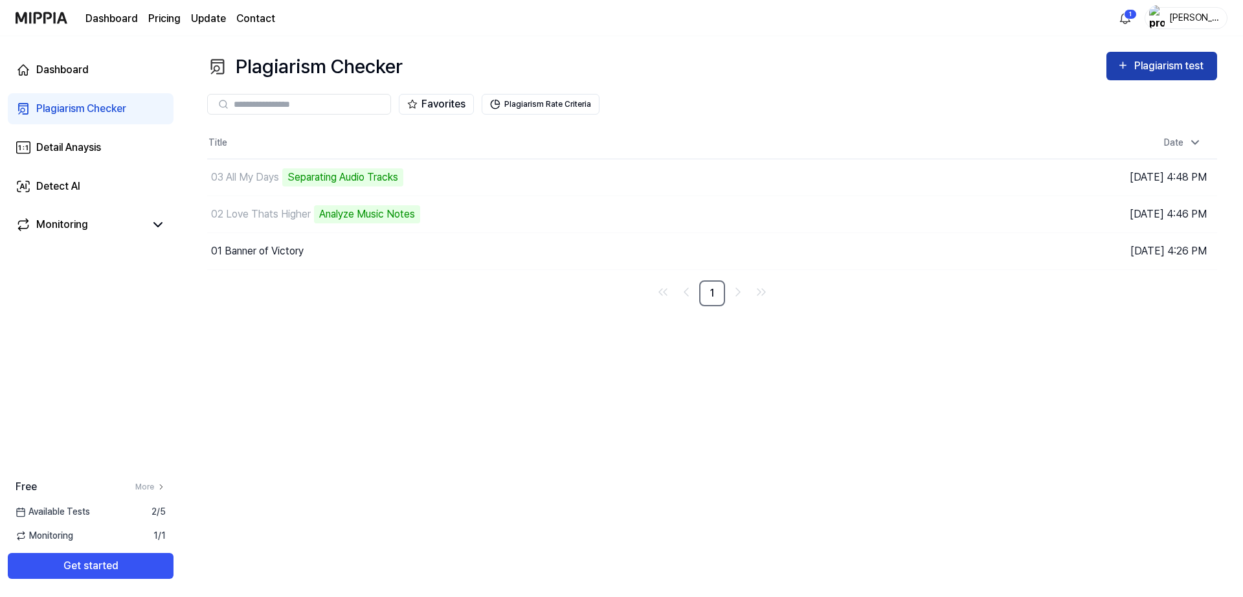
click at [1157, 64] on div "Plagiarism test" at bounding box center [1170, 66] width 73 height 17
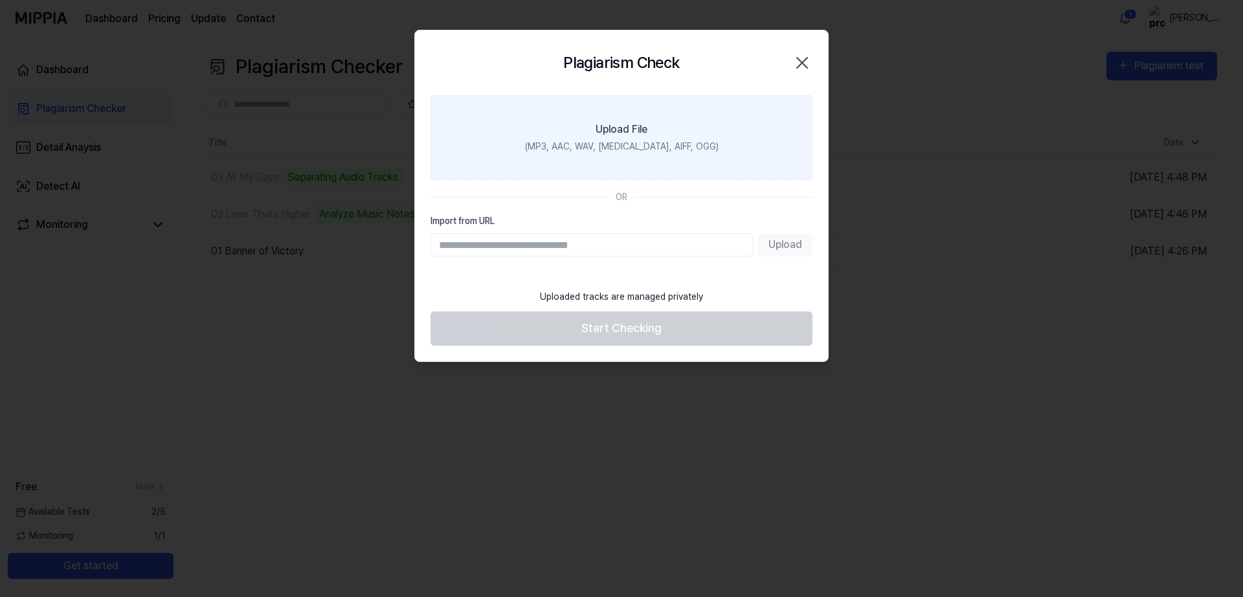
click at [646, 138] on label "Upload File (MP3, AAC, WAV, [MEDICAL_DATA], AIFF, OGG)" at bounding box center [621, 137] width 382 height 85
click at [0, 0] on input "Upload File (MP3, AAC, WAV, [MEDICAL_DATA], AIFF, OGG)" at bounding box center [0, 0] width 0 height 0
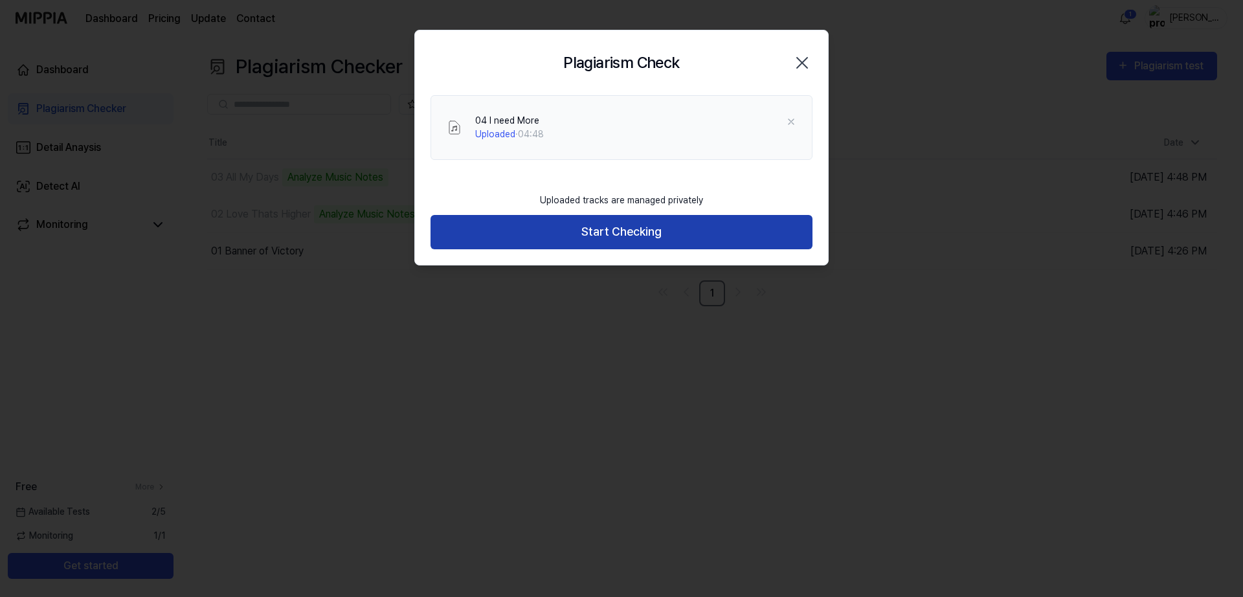
click at [588, 235] on button "Start Checking" at bounding box center [621, 232] width 382 height 34
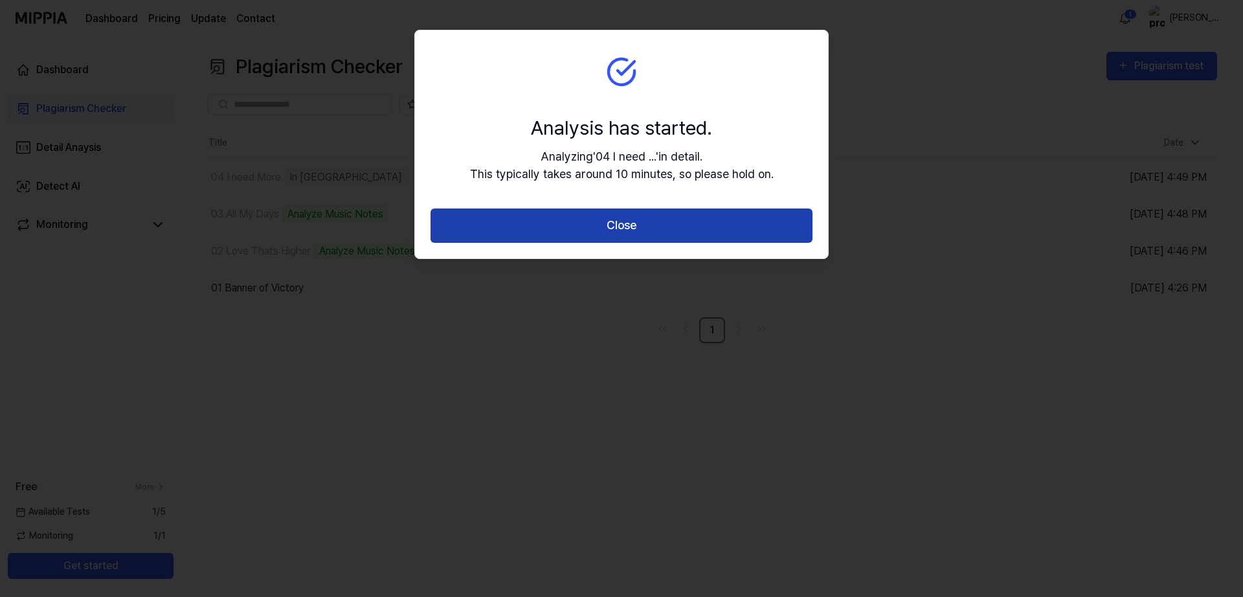
click at [550, 231] on button "Close" at bounding box center [621, 225] width 382 height 34
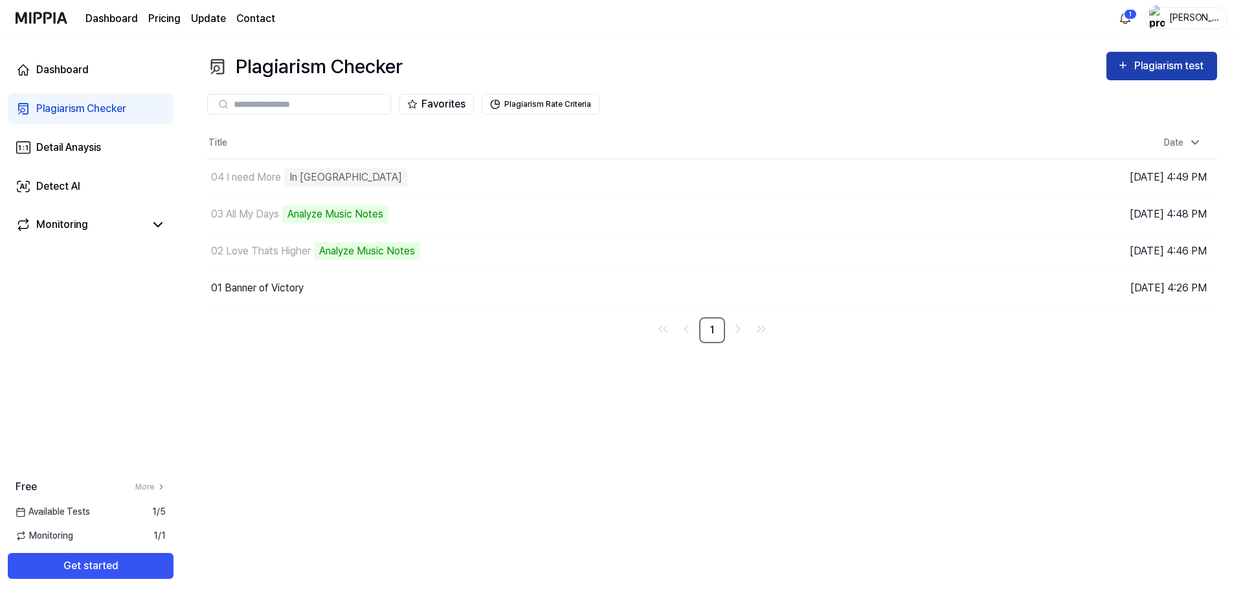
click at [1150, 62] on div "Plagiarism test" at bounding box center [1170, 66] width 73 height 17
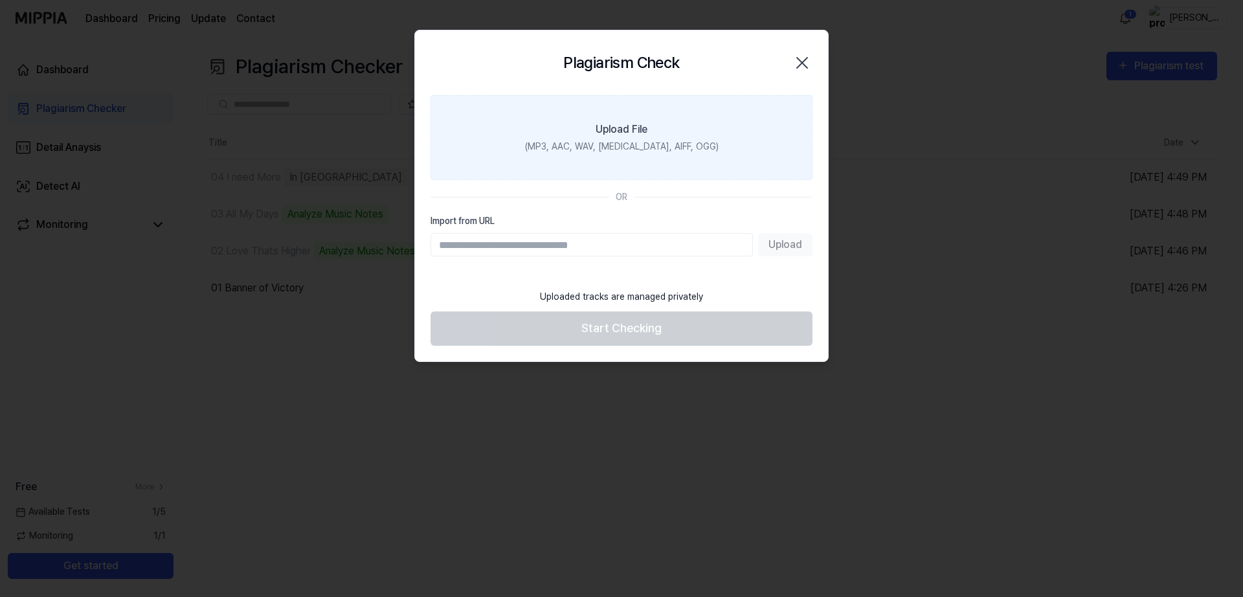
click at [592, 133] on label "Upload File (MP3, AAC, WAV, [MEDICAL_DATA], AIFF, OGG)" at bounding box center [621, 137] width 382 height 85
click at [0, 0] on input "Upload File (MP3, AAC, WAV, [MEDICAL_DATA], AIFF, OGG)" at bounding box center [0, 0] width 0 height 0
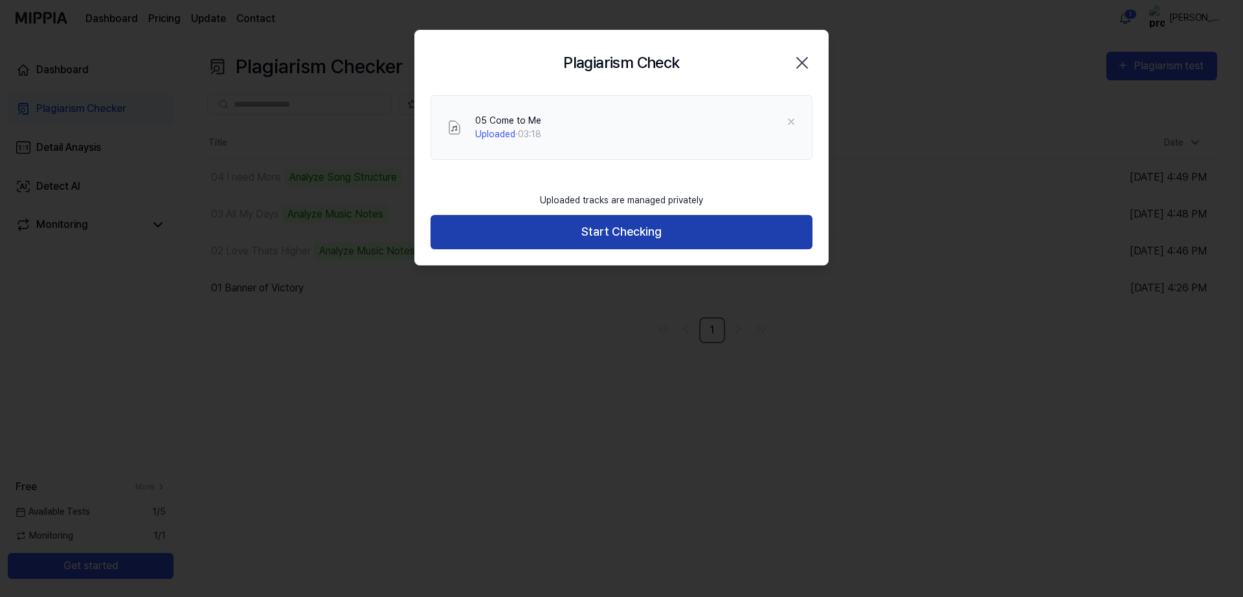
click at [598, 240] on button "Start Checking" at bounding box center [621, 232] width 382 height 34
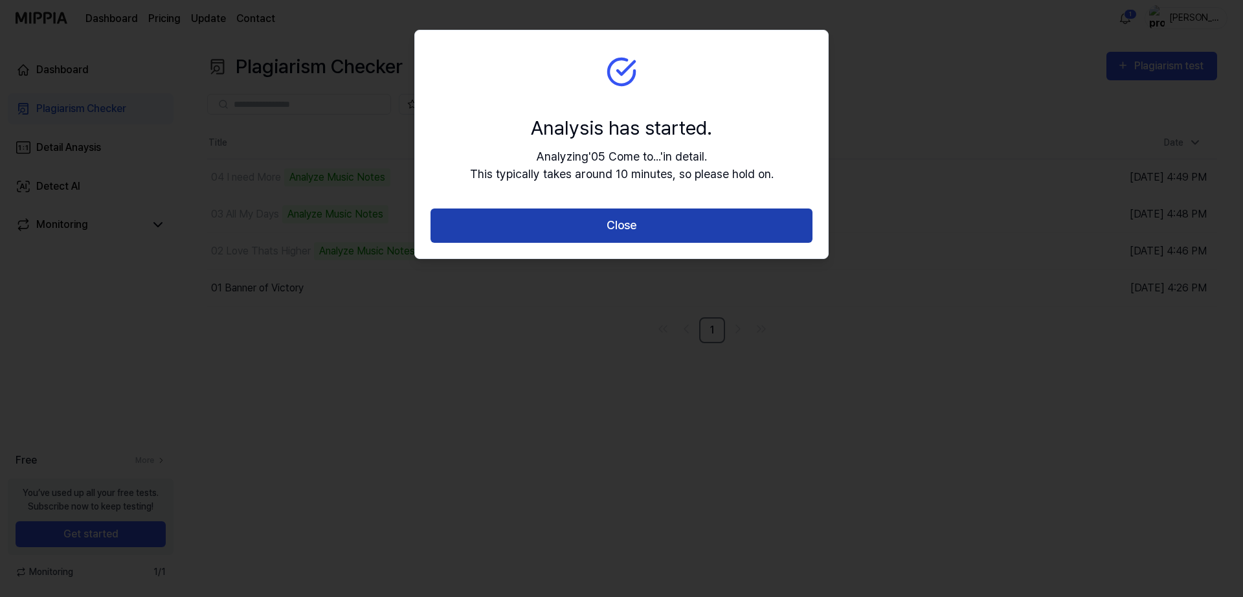
click at [660, 223] on button "Close" at bounding box center [621, 225] width 382 height 34
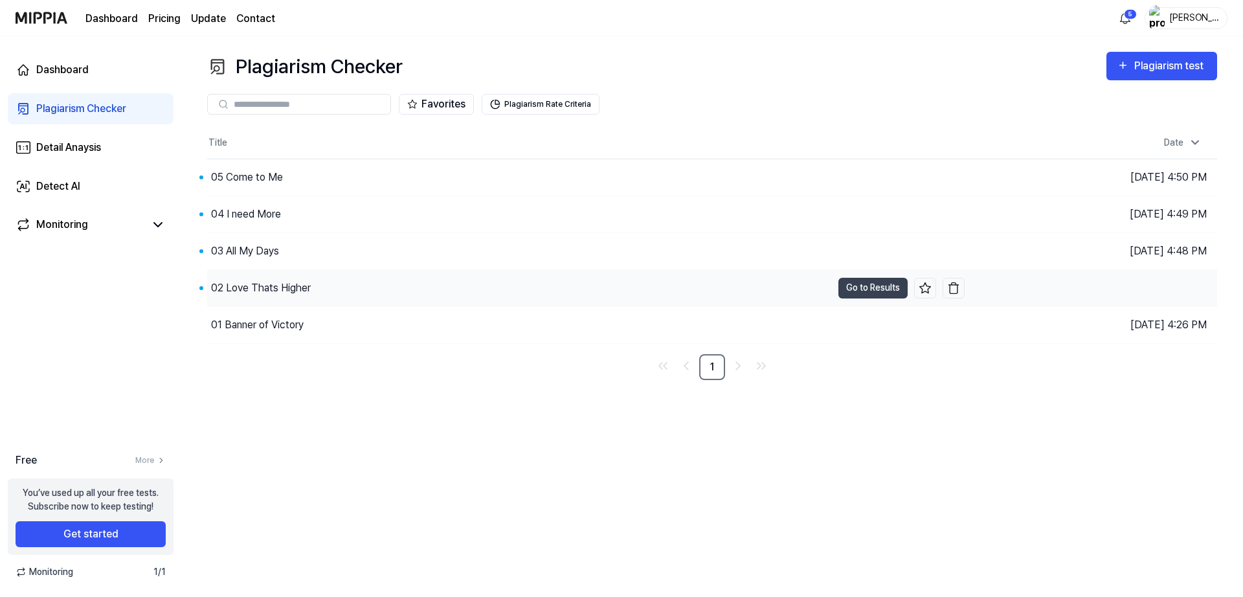
click at [247, 281] on div "02 Love Thats Higher" at bounding box center [261, 288] width 100 height 16
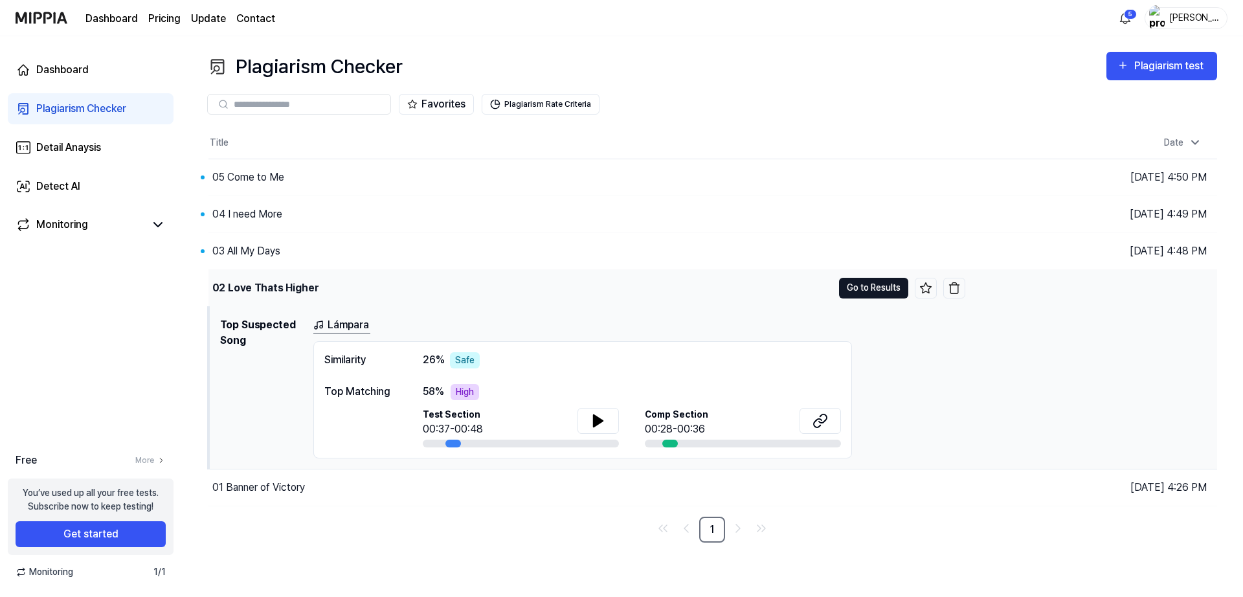
click at [868, 283] on button "Go to Results" at bounding box center [873, 288] width 69 height 21
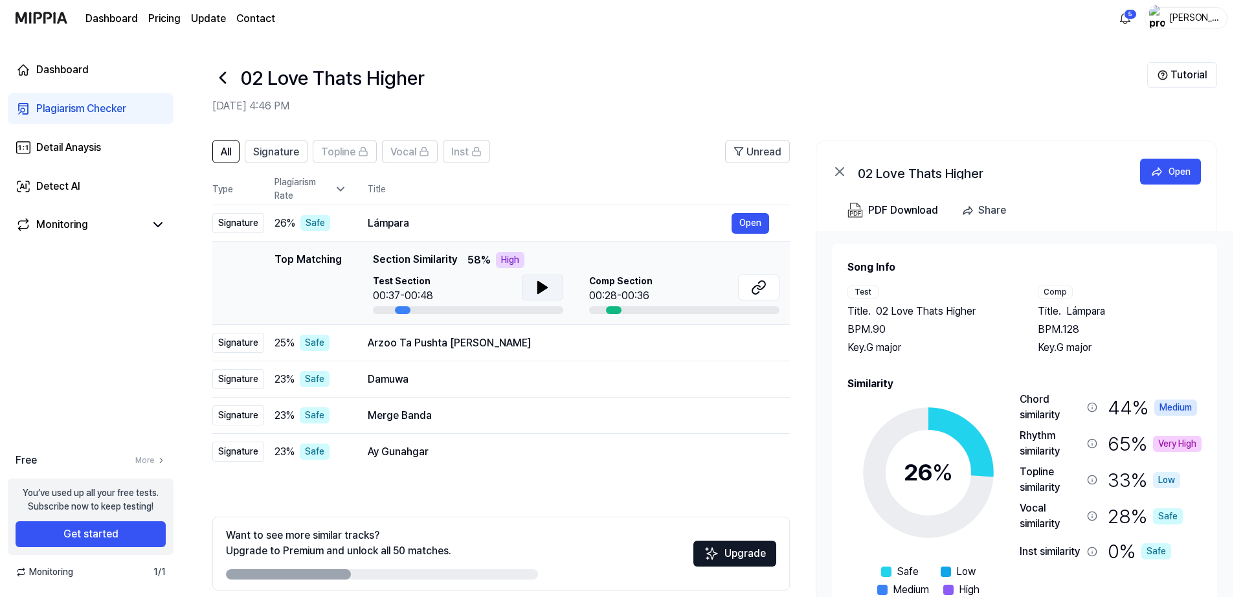
click at [542, 285] on icon at bounding box center [542, 288] width 9 height 12
click at [758, 283] on icon at bounding box center [761, 285] width 8 height 8
click at [577, 346] on div "Arzoo Ta Pushta [PERSON_NAME]" at bounding box center [550, 343] width 364 height 16
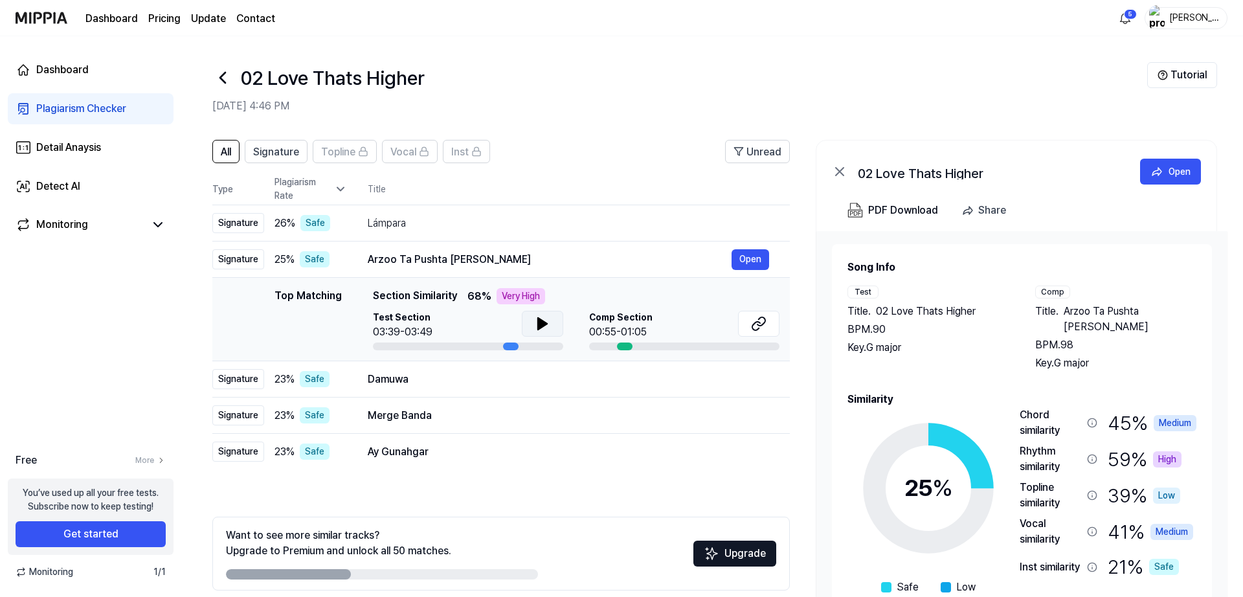
click at [539, 318] on icon at bounding box center [542, 324] width 9 height 12
click at [540, 322] on icon at bounding box center [540, 324] width 3 height 10
click at [771, 321] on button at bounding box center [758, 324] width 41 height 26
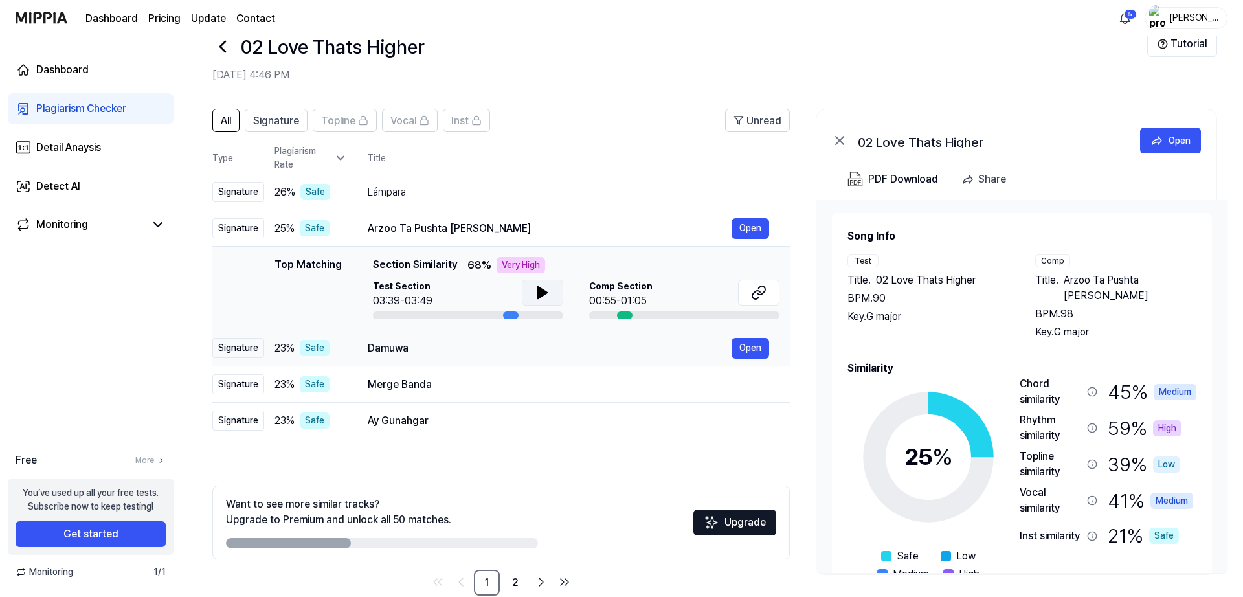
scroll to position [56, 0]
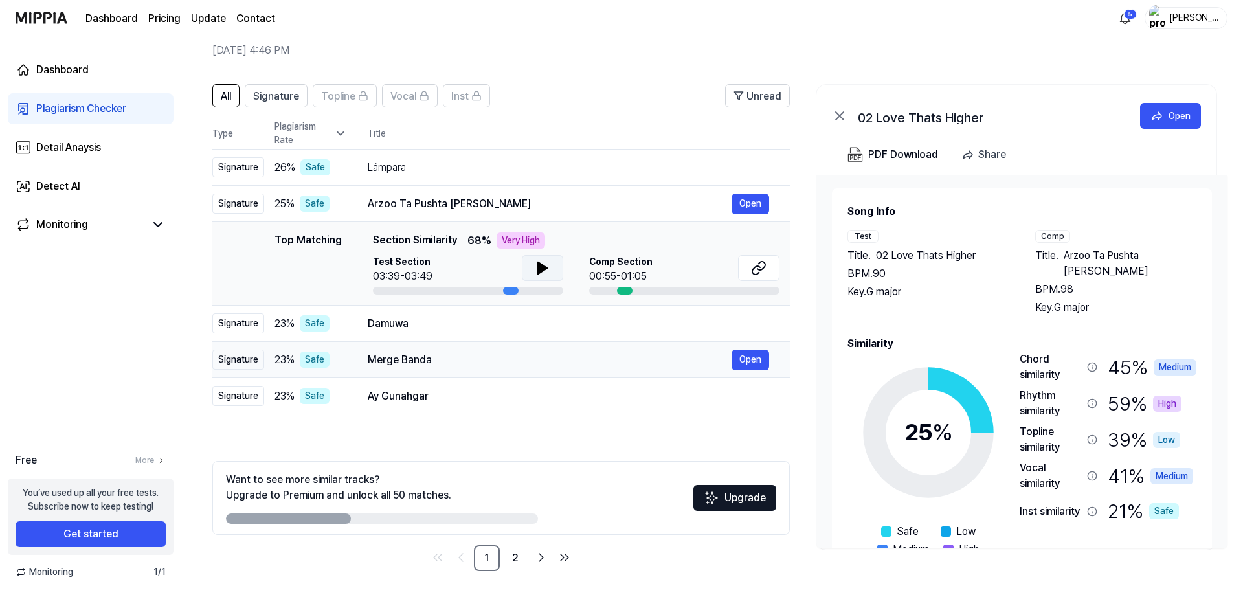
click at [430, 358] on div "Merge Banda" at bounding box center [550, 360] width 364 height 16
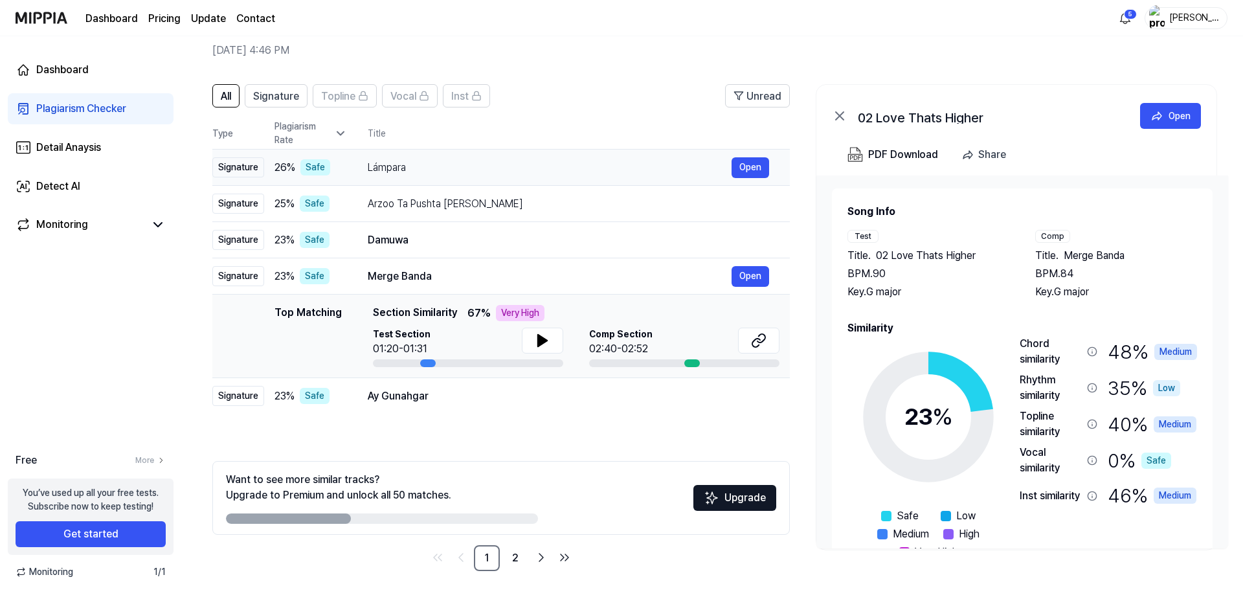
click at [533, 166] on div "Lámpara" at bounding box center [550, 168] width 364 height 16
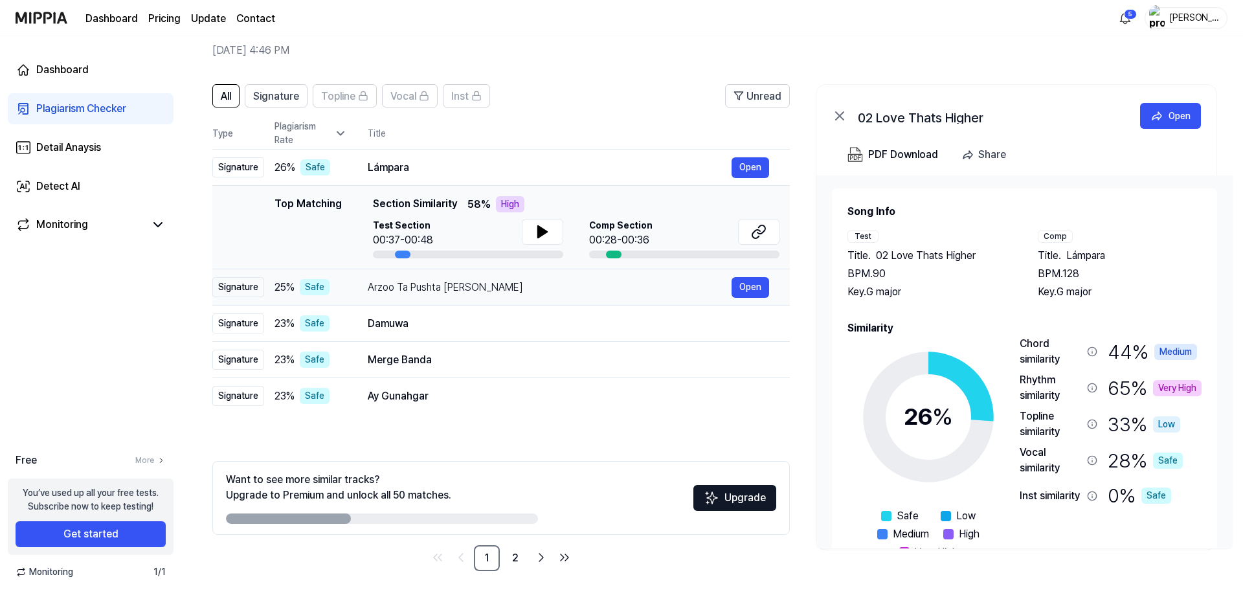
click at [544, 287] on div "Arzoo Ta Pushta [PERSON_NAME]" at bounding box center [550, 288] width 364 height 16
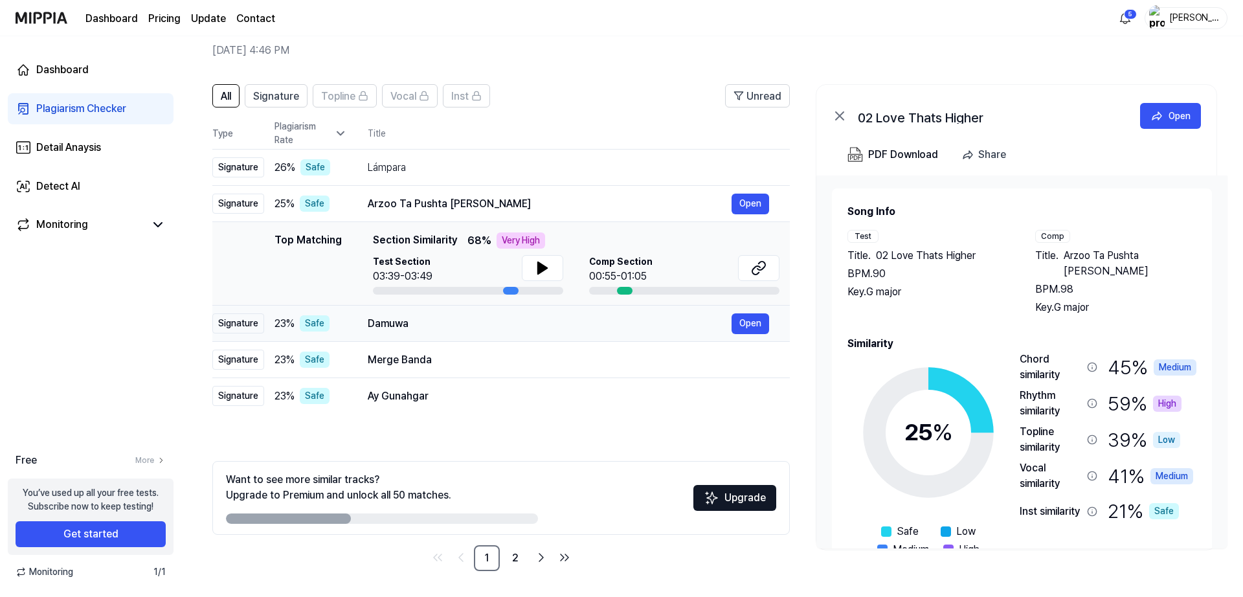
click at [550, 330] on div "Damuwa" at bounding box center [550, 324] width 364 height 16
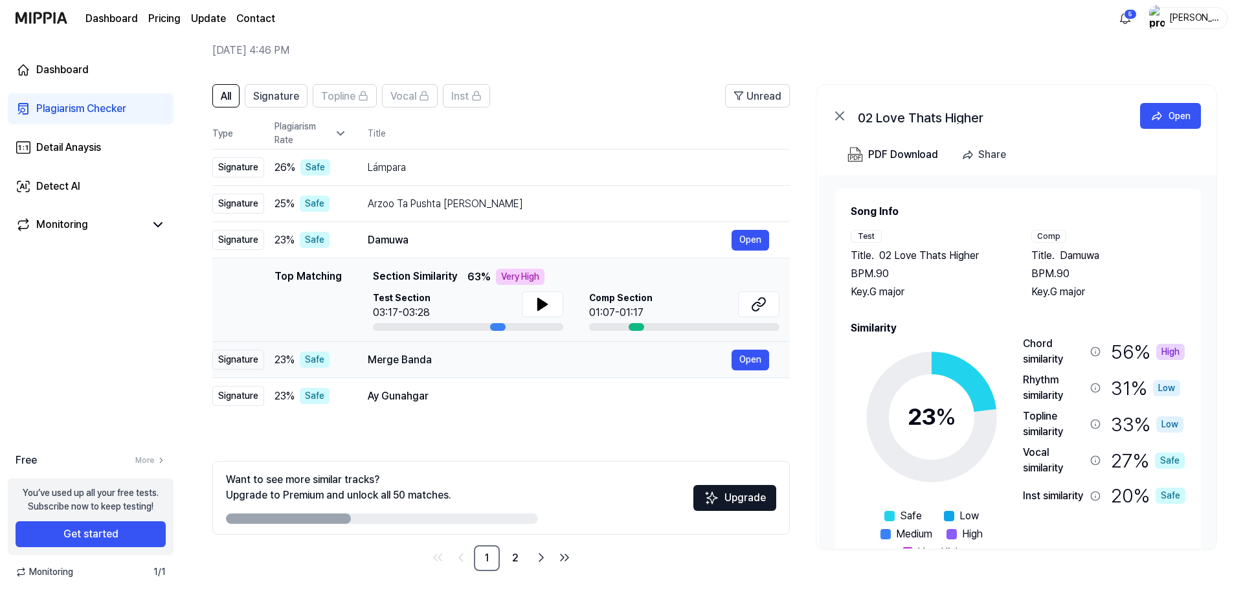
click at [486, 353] on div "Merge Banda" at bounding box center [550, 360] width 364 height 16
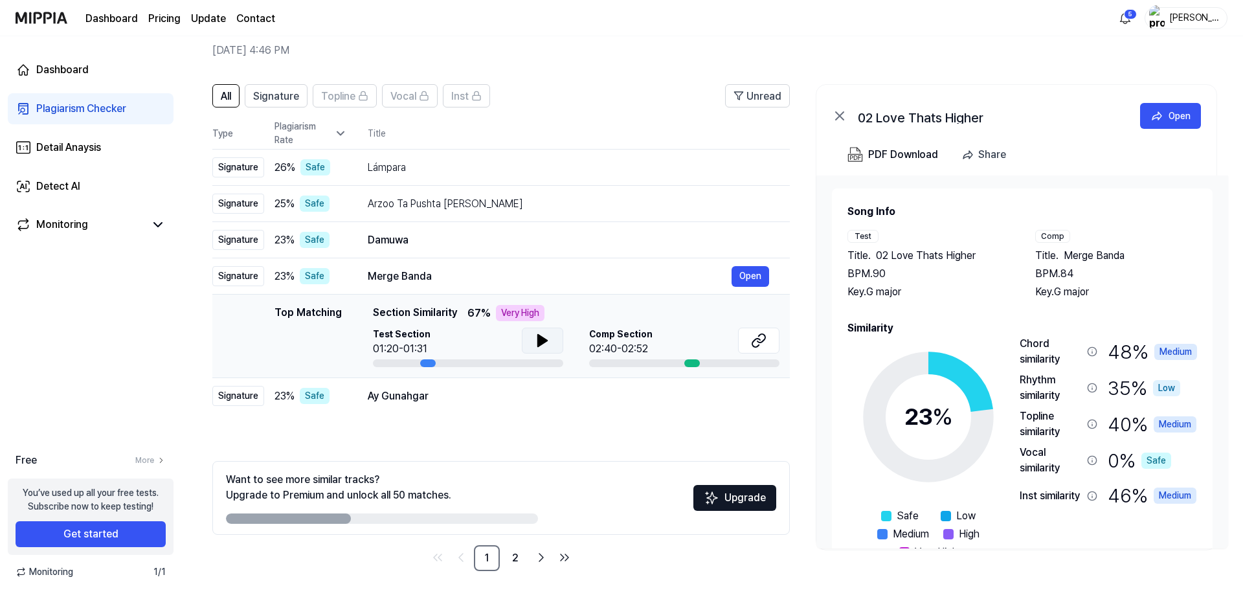
click at [528, 343] on button at bounding box center [542, 341] width 41 height 26
click at [535, 341] on icon at bounding box center [543, 341] width 16 height 16
click at [751, 333] on button at bounding box center [758, 341] width 41 height 26
click at [78, 109] on div "Plagiarism Checker" at bounding box center [81, 109] width 90 height 16
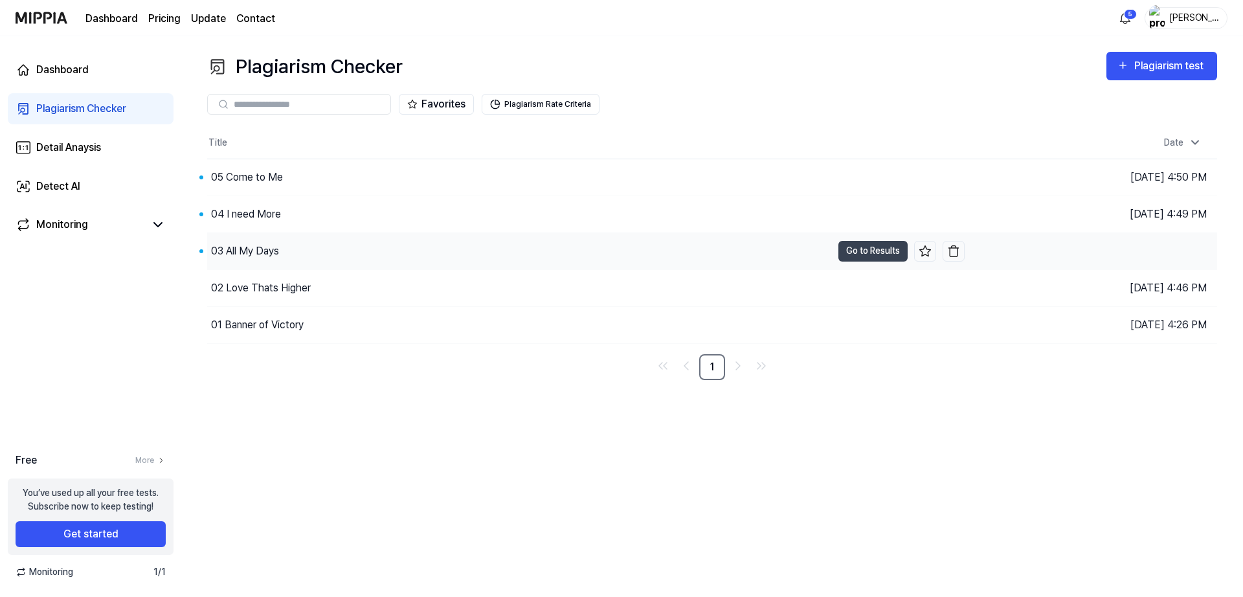
click at [280, 251] on div "03 All My Days" at bounding box center [519, 251] width 625 height 36
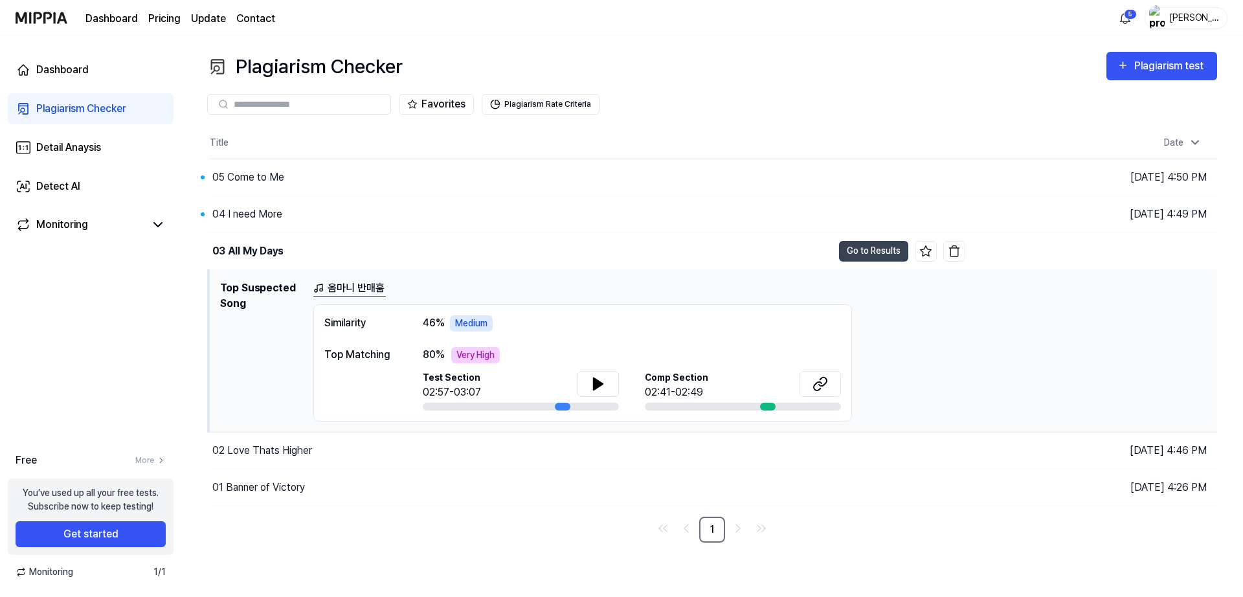
click at [361, 284] on link "옴마니 반매훔" at bounding box center [349, 288] width 73 height 16
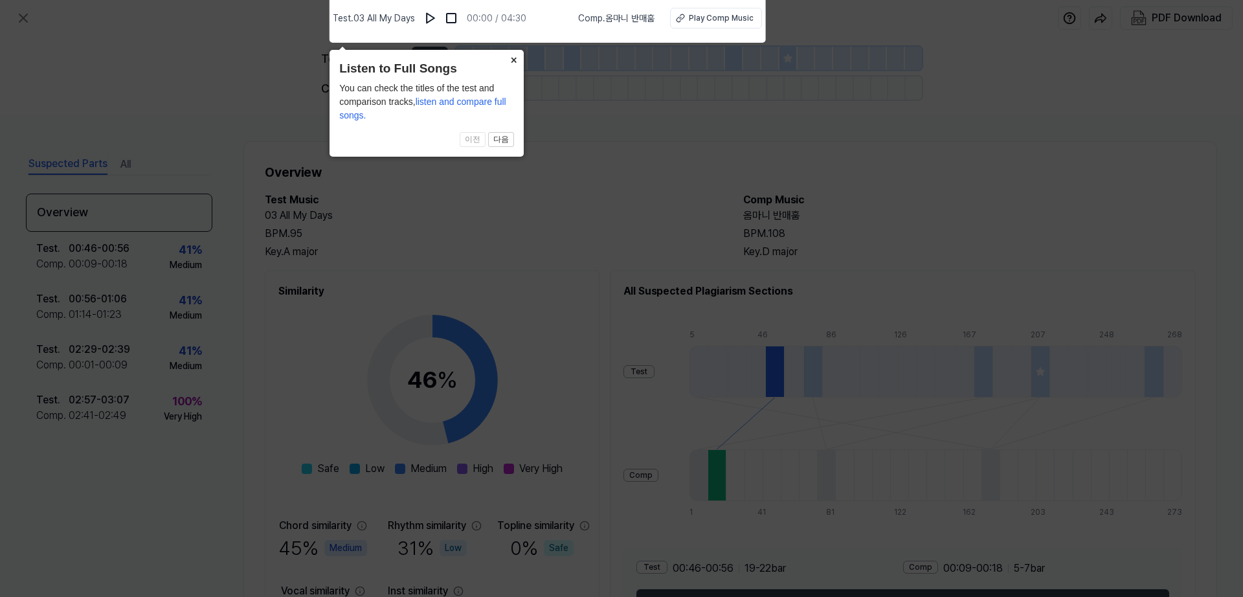
click at [510, 60] on button "×" at bounding box center [513, 59] width 21 height 18
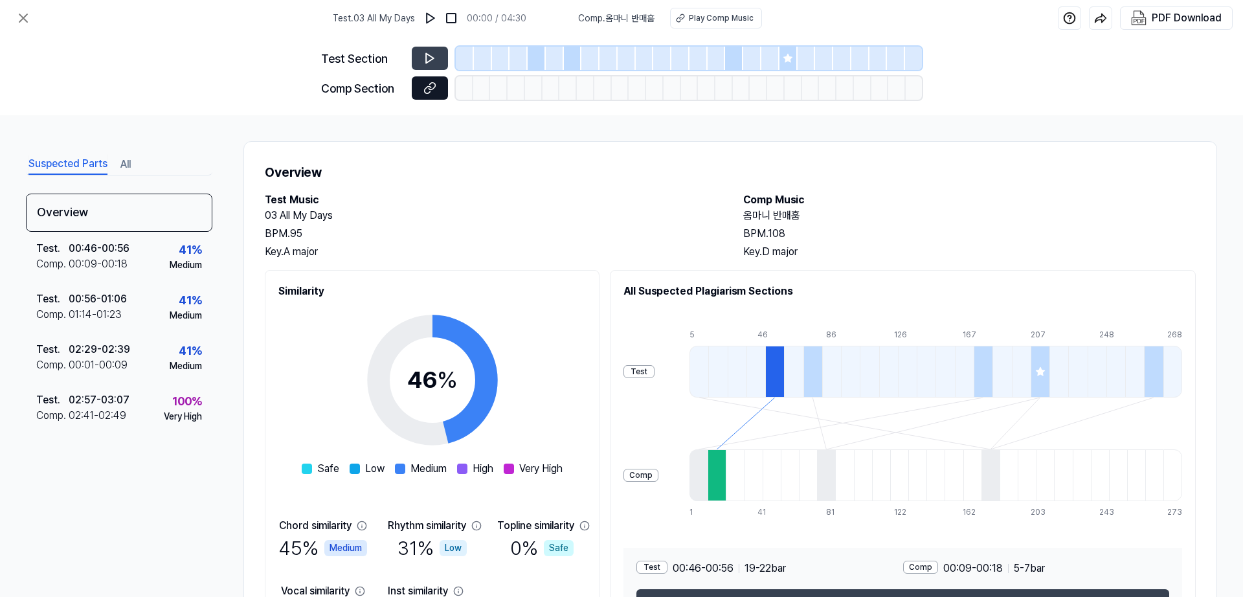
click at [431, 82] on icon at bounding box center [429, 88] width 13 height 13
click at [723, 12] on div "Play Comp Music" at bounding box center [721, 18] width 65 height 12
click at [78, 159] on button "Suspected Parts" at bounding box center [67, 164] width 79 height 21
click at [25, 13] on icon at bounding box center [24, 18] width 16 height 16
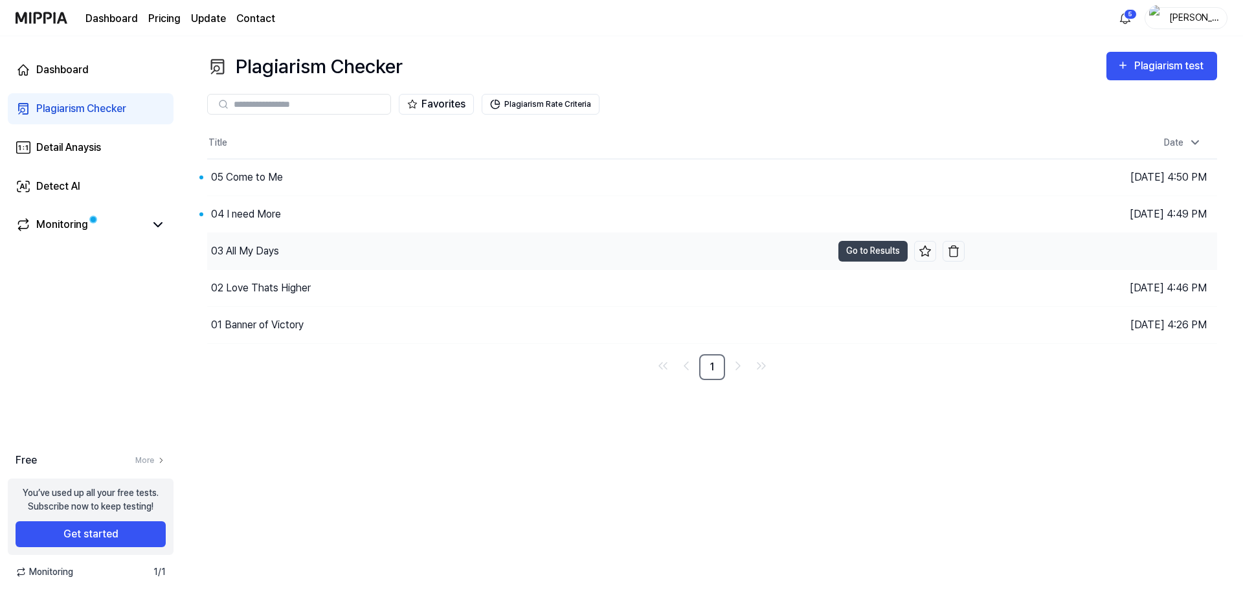
click at [273, 249] on div "03 All My Days" at bounding box center [245, 251] width 68 height 16
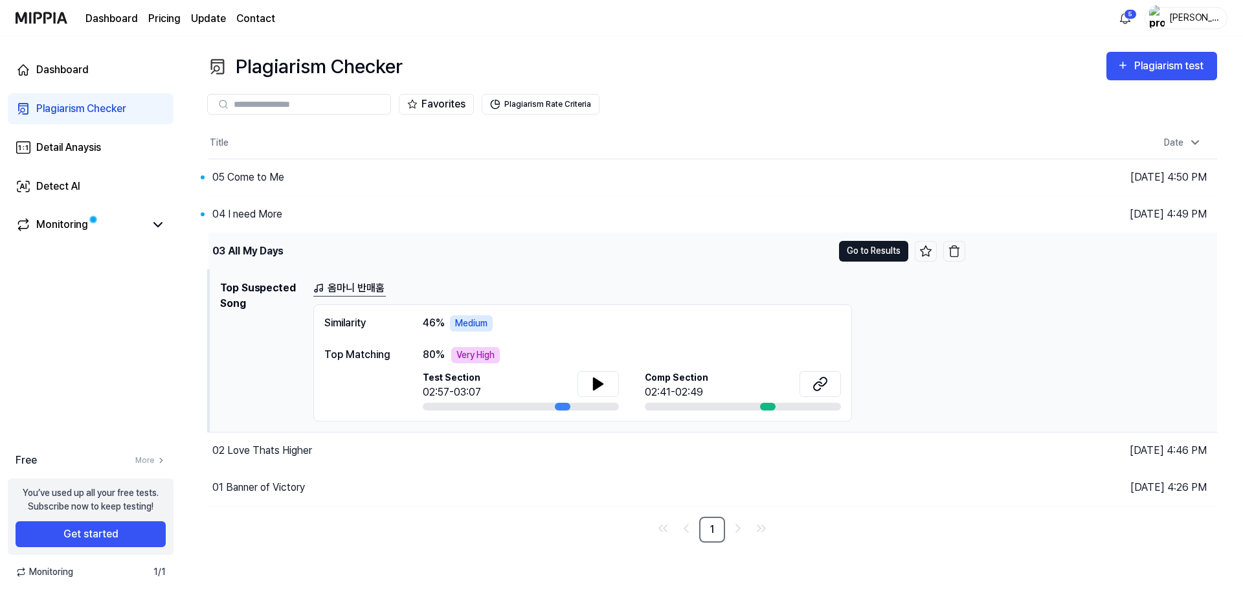
click at [884, 249] on button "Go to Results" at bounding box center [873, 251] width 69 height 21
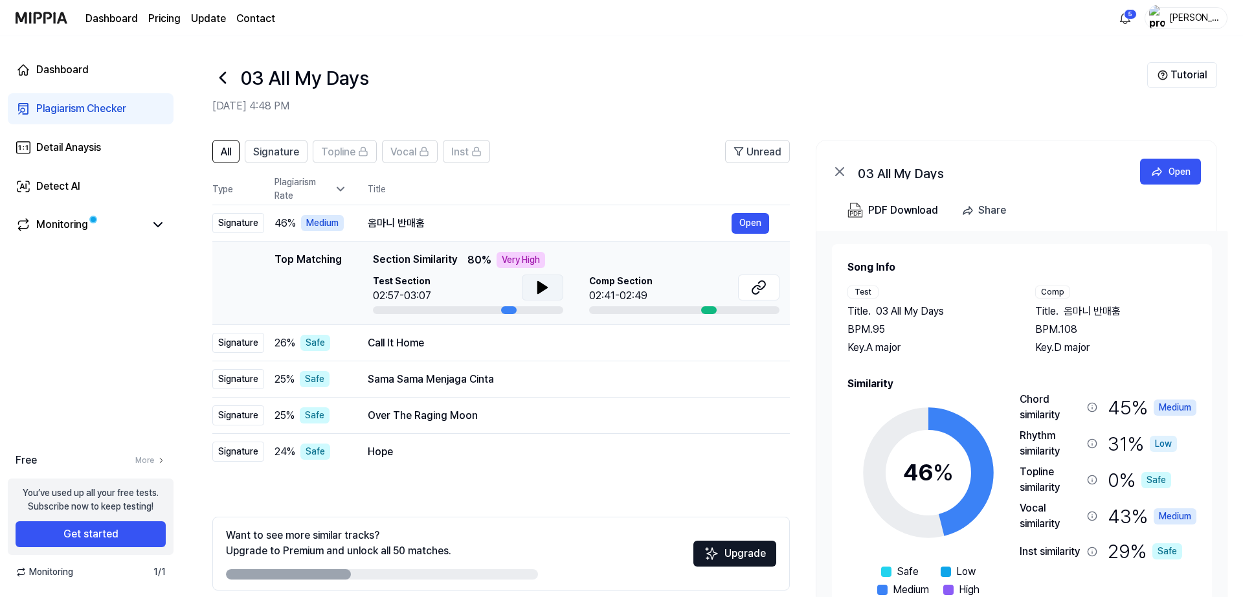
click at [557, 276] on button at bounding box center [542, 287] width 41 height 26
click at [544, 292] on icon at bounding box center [545, 287] width 3 height 10
click at [770, 287] on button at bounding box center [758, 287] width 41 height 26
click at [401, 348] on div "Call It Home" at bounding box center [550, 343] width 364 height 16
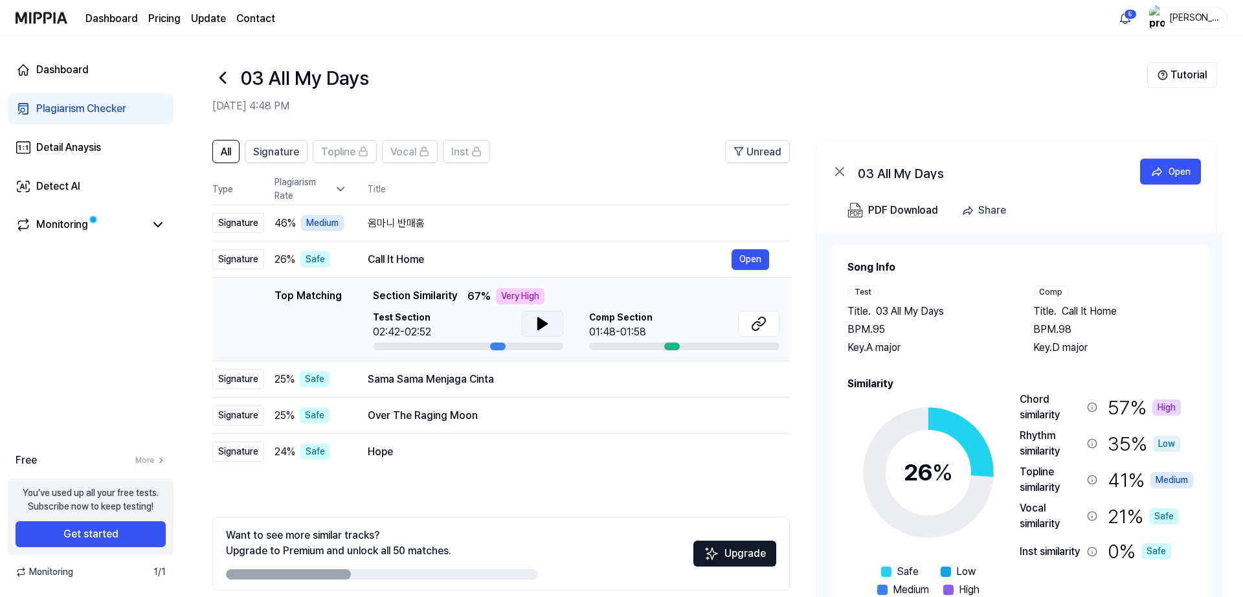
click at [537, 331] on button at bounding box center [542, 324] width 41 height 26
click at [539, 329] on icon at bounding box center [540, 324] width 3 height 10
click at [747, 324] on button at bounding box center [758, 324] width 41 height 26
click at [482, 419] on div "Over The Raging Moon" at bounding box center [550, 416] width 364 height 16
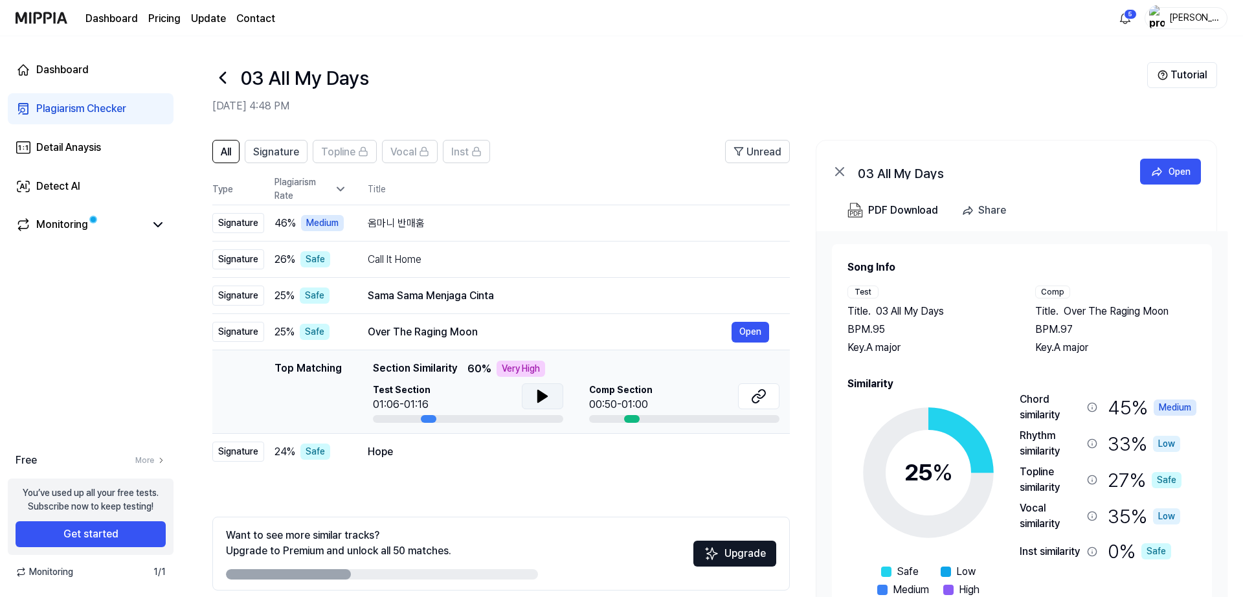
click at [553, 405] on button at bounding box center [542, 396] width 41 height 26
click at [542, 403] on icon at bounding box center [543, 396] width 16 height 16
click at [762, 403] on icon at bounding box center [759, 396] width 16 height 16
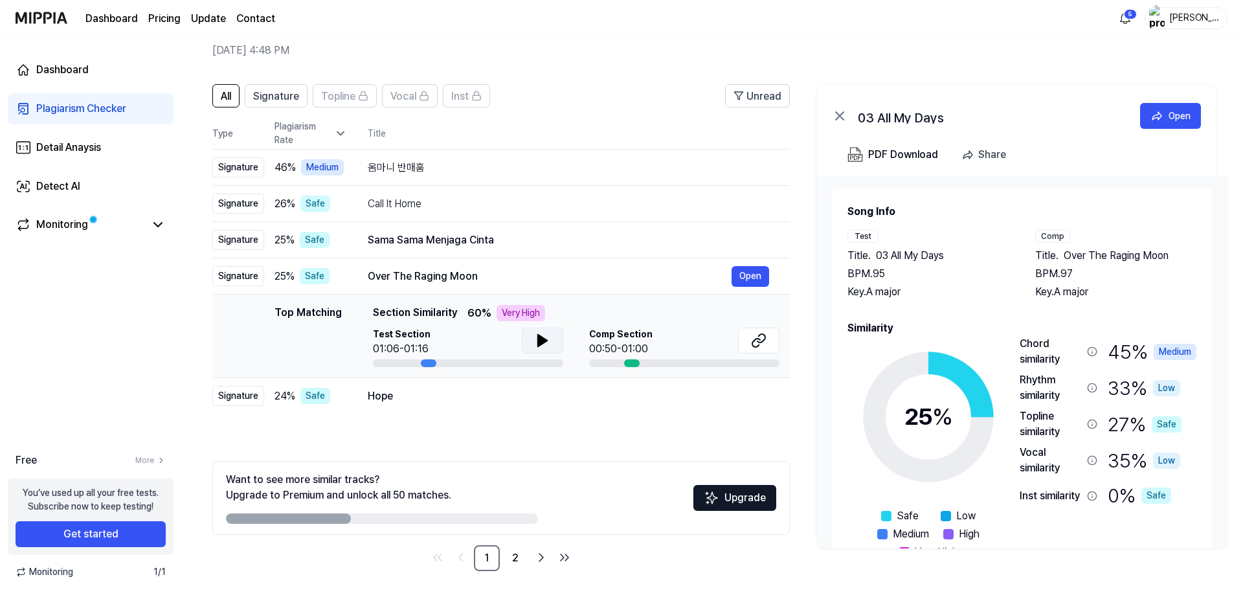
click at [58, 113] on div "Plagiarism Checker" at bounding box center [81, 109] width 90 height 16
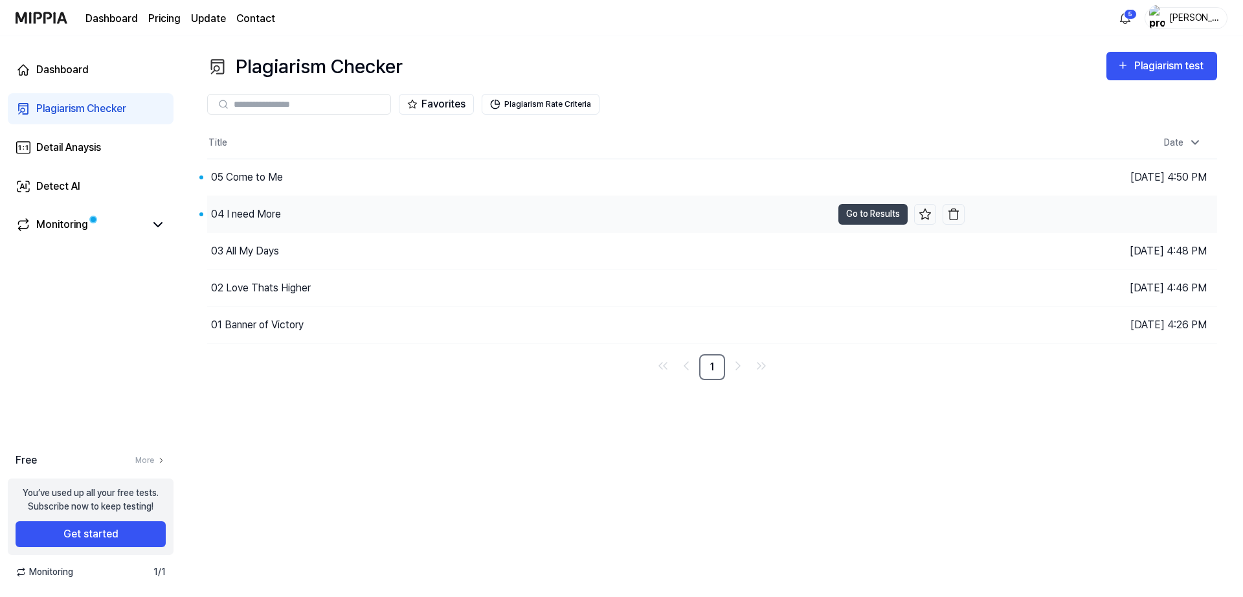
click at [254, 208] on div "04 I need More" at bounding box center [246, 215] width 70 height 16
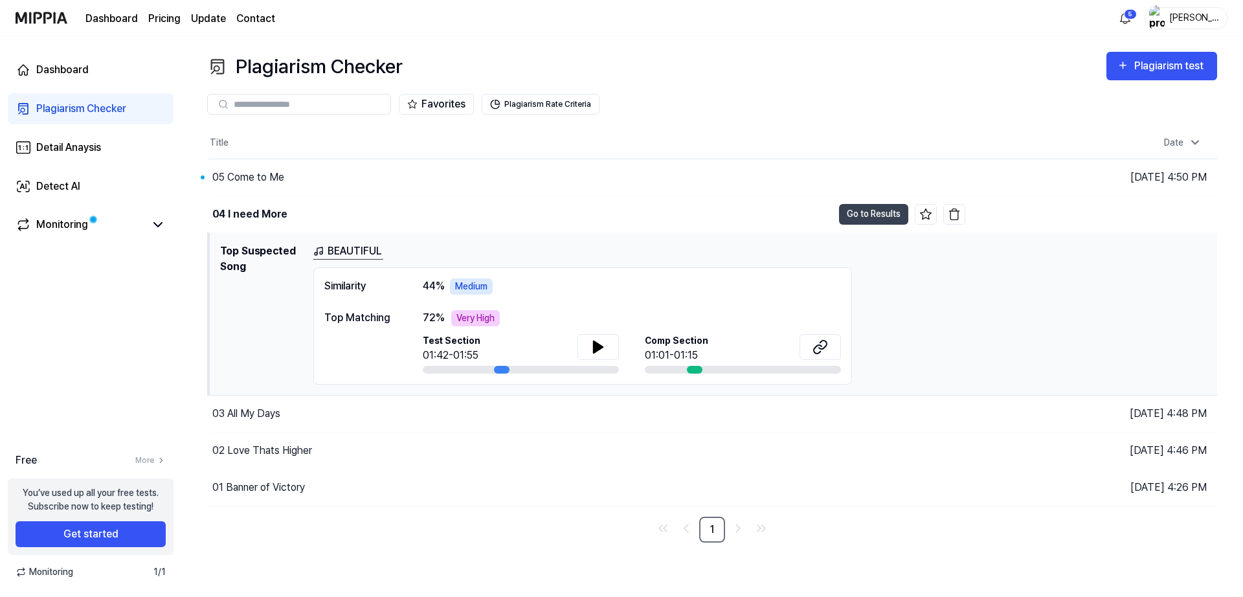
click at [364, 250] on link "BEAUTIFUL" at bounding box center [348, 251] width 70 height 16
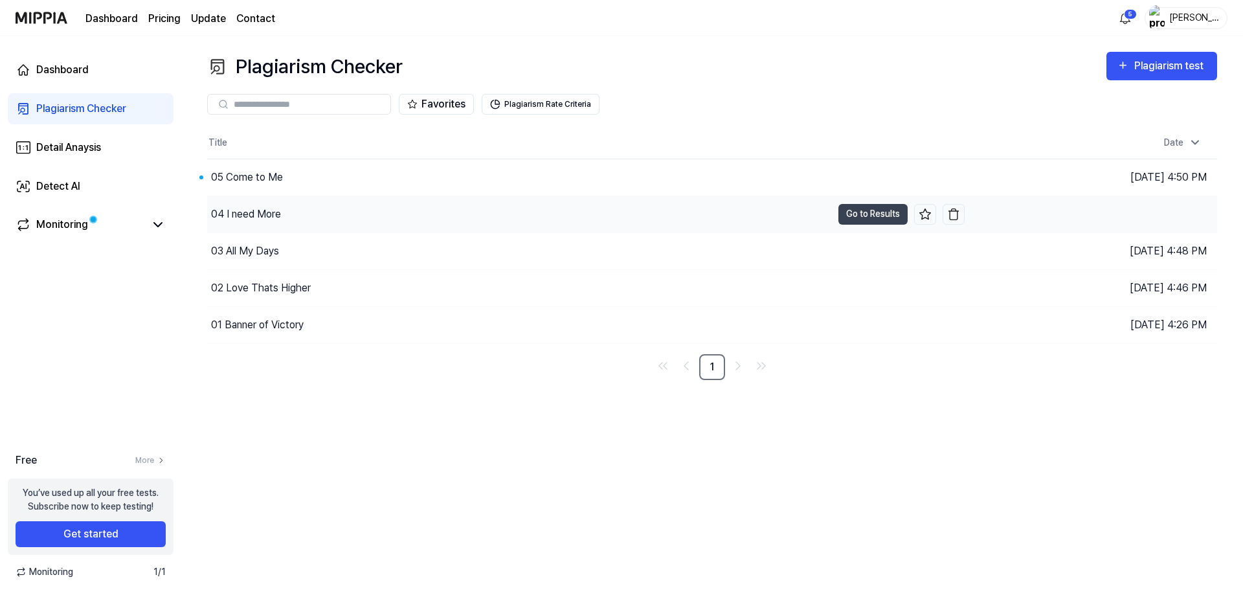
click at [277, 217] on div "04 I need More" at bounding box center [246, 215] width 70 height 16
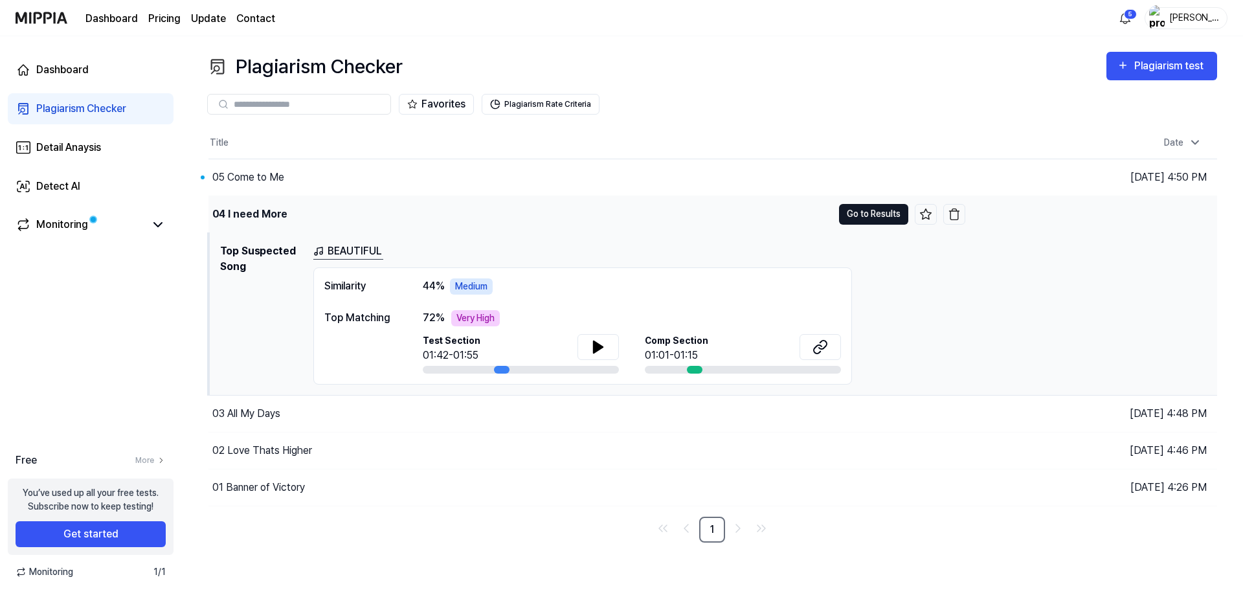
click at [891, 216] on button "Go to Results" at bounding box center [873, 214] width 69 height 21
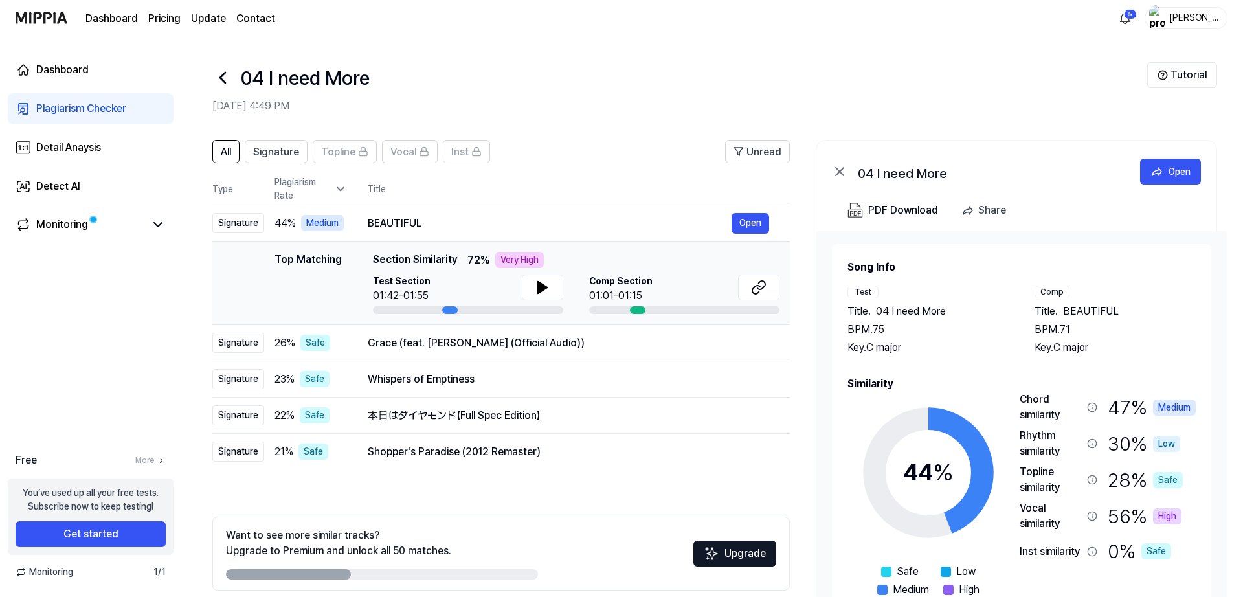
click at [555, 272] on div "Top Matching Section Similarity 72 % Very High Test Section 01:42-01:55 Comp Se…" at bounding box center [576, 283] width 407 height 62
click at [548, 291] on icon at bounding box center [543, 288] width 16 height 16
click at [545, 295] on button at bounding box center [542, 287] width 41 height 26
click at [763, 294] on icon at bounding box center [759, 288] width 16 height 16
click at [480, 349] on div "Grace (feat. [PERSON_NAME] (Official Audio))" at bounding box center [550, 343] width 364 height 16
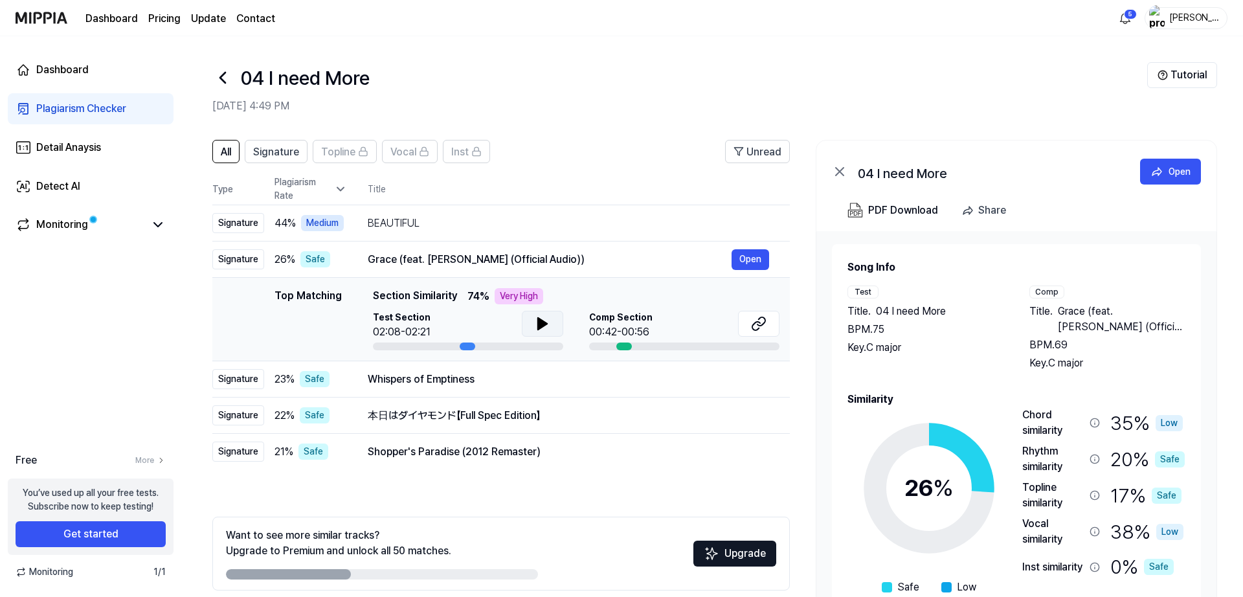
click at [561, 319] on button at bounding box center [542, 324] width 41 height 26
click at [535, 331] on button at bounding box center [542, 324] width 41 height 26
click at [761, 321] on icon at bounding box center [759, 324] width 16 height 16
click at [445, 383] on div "Whispers of Emptiness" at bounding box center [550, 380] width 364 height 16
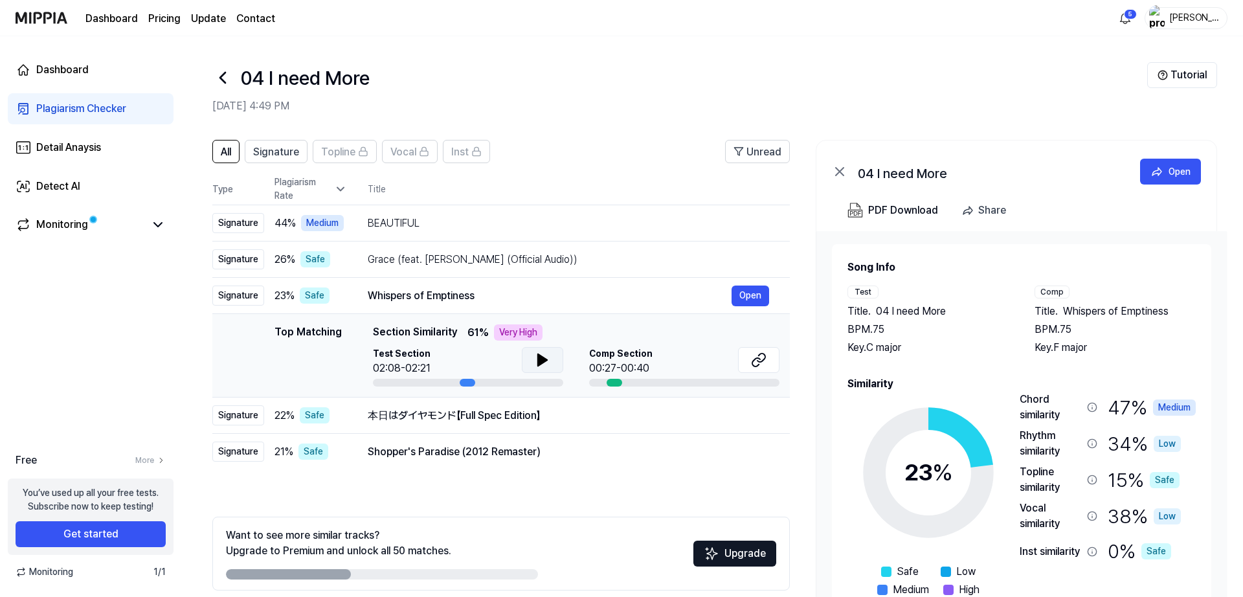
click at [538, 359] on icon at bounding box center [542, 360] width 9 height 12
click at [548, 364] on icon at bounding box center [543, 360] width 16 height 16
click at [764, 364] on icon at bounding box center [759, 360] width 16 height 16
click at [847, 168] on icon at bounding box center [840, 172] width 16 height 16
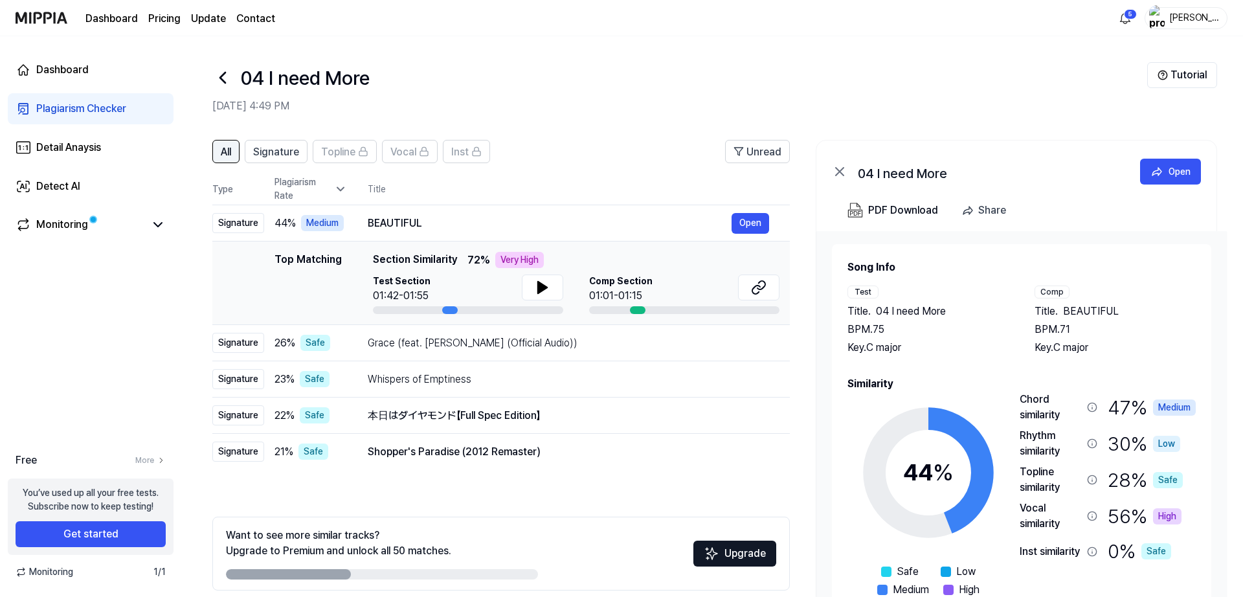
click at [223, 151] on span "All" at bounding box center [226, 152] width 10 height 16
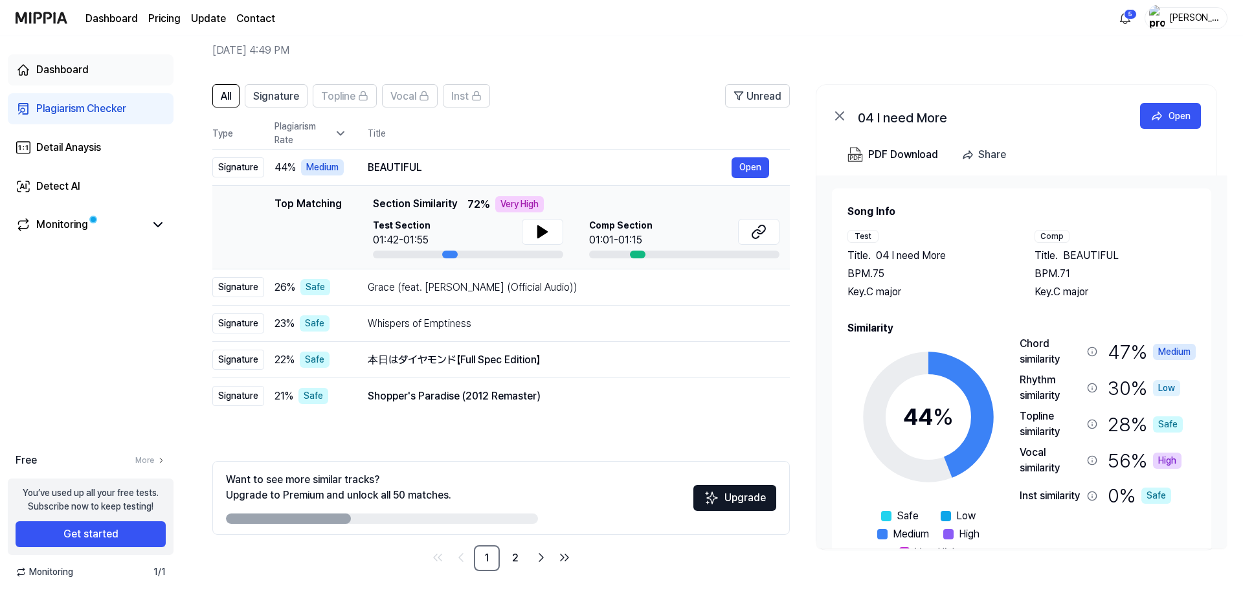
click at [73, 74] on div "Dashboard" at bounding box center [62, 70] width 52 height 16
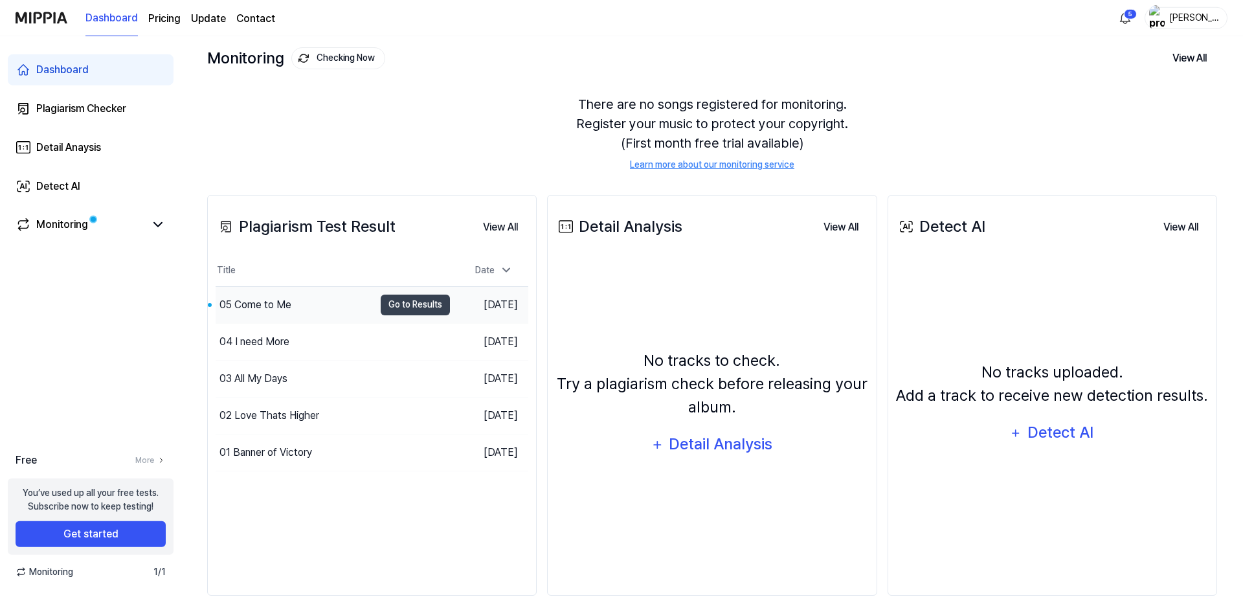
scroll to position [96, 0]
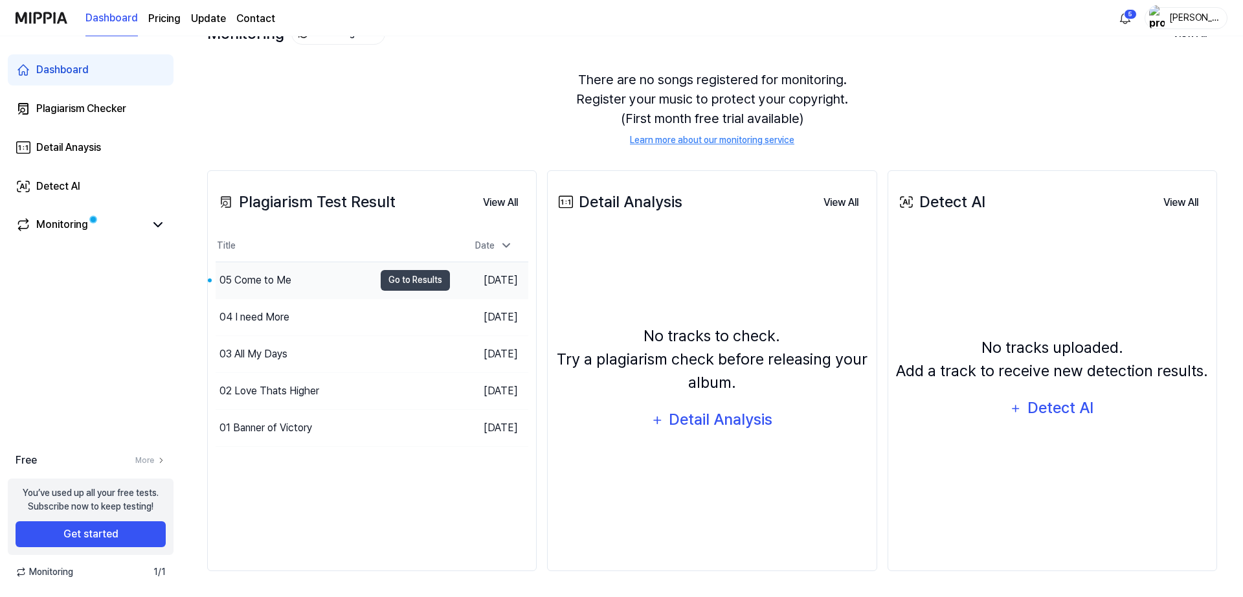
click at [261, 273] on div "05 Come to Me" at bounding box center [255, 281] width 72 height 16
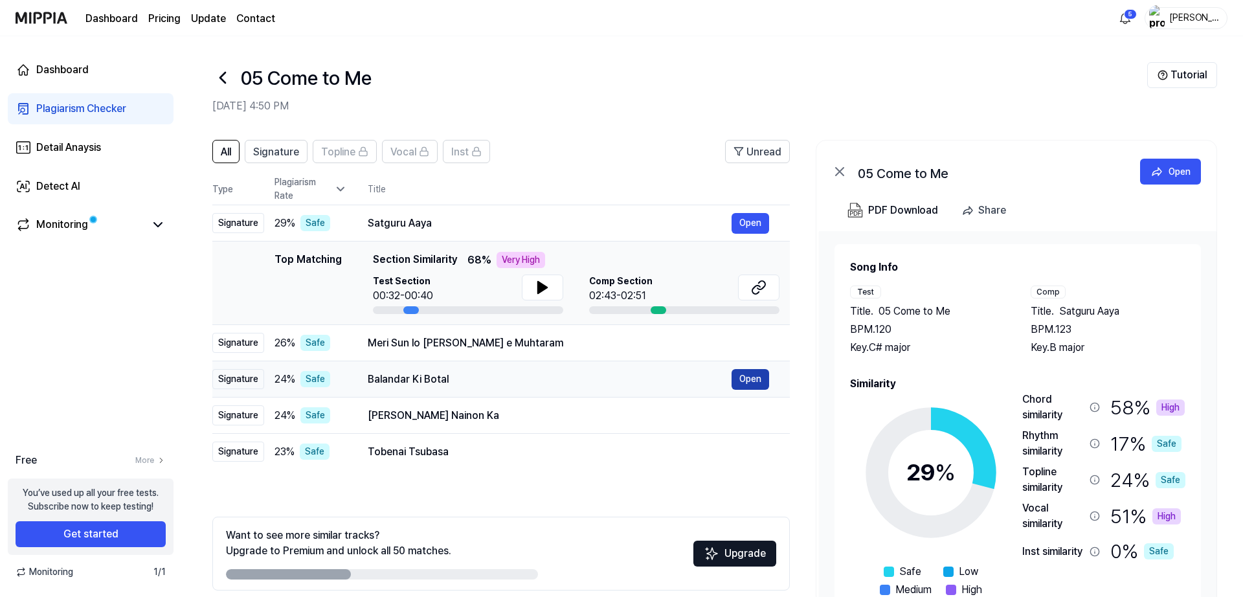
click at [755, 378] on button "Open" at bounding box center [751, 379] width 38 height 21
click at [753, 290] on icon at bounding box center [759, 288] width 16 height 16
click at [550, 289] on button at bounding box center [542, 287] width 41 height 26
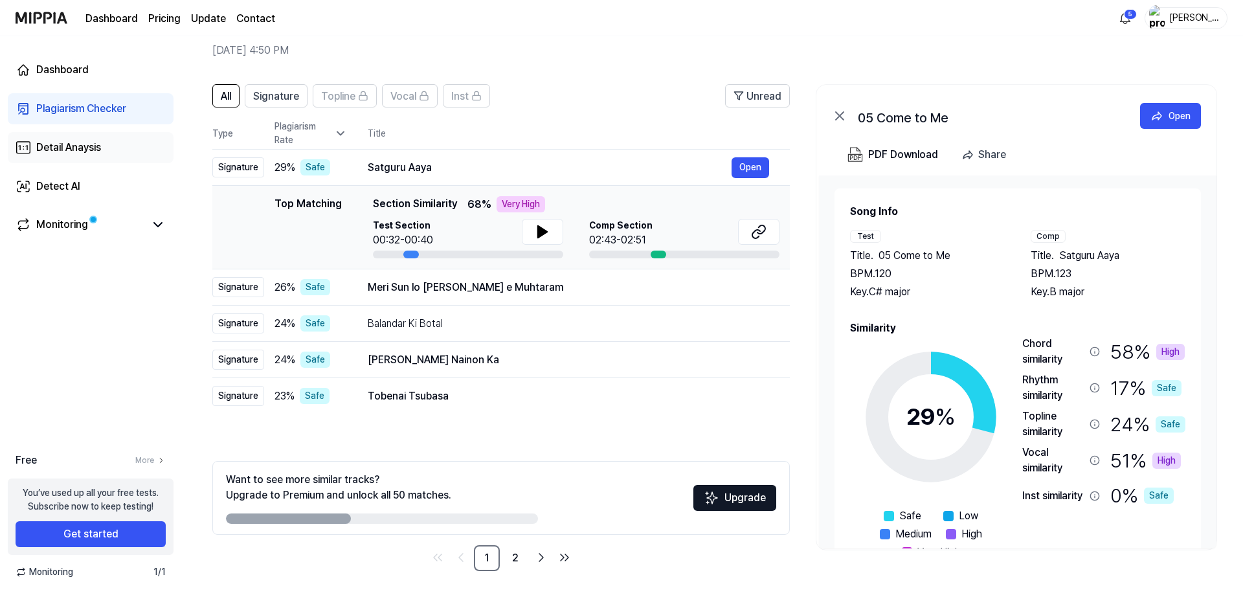
click at [68, 147] on div "Detail Anaysis" at bounding box center [68, 148] width 65 height 16
